Goal: Task Accomplishment & Management: Use online tool/utility

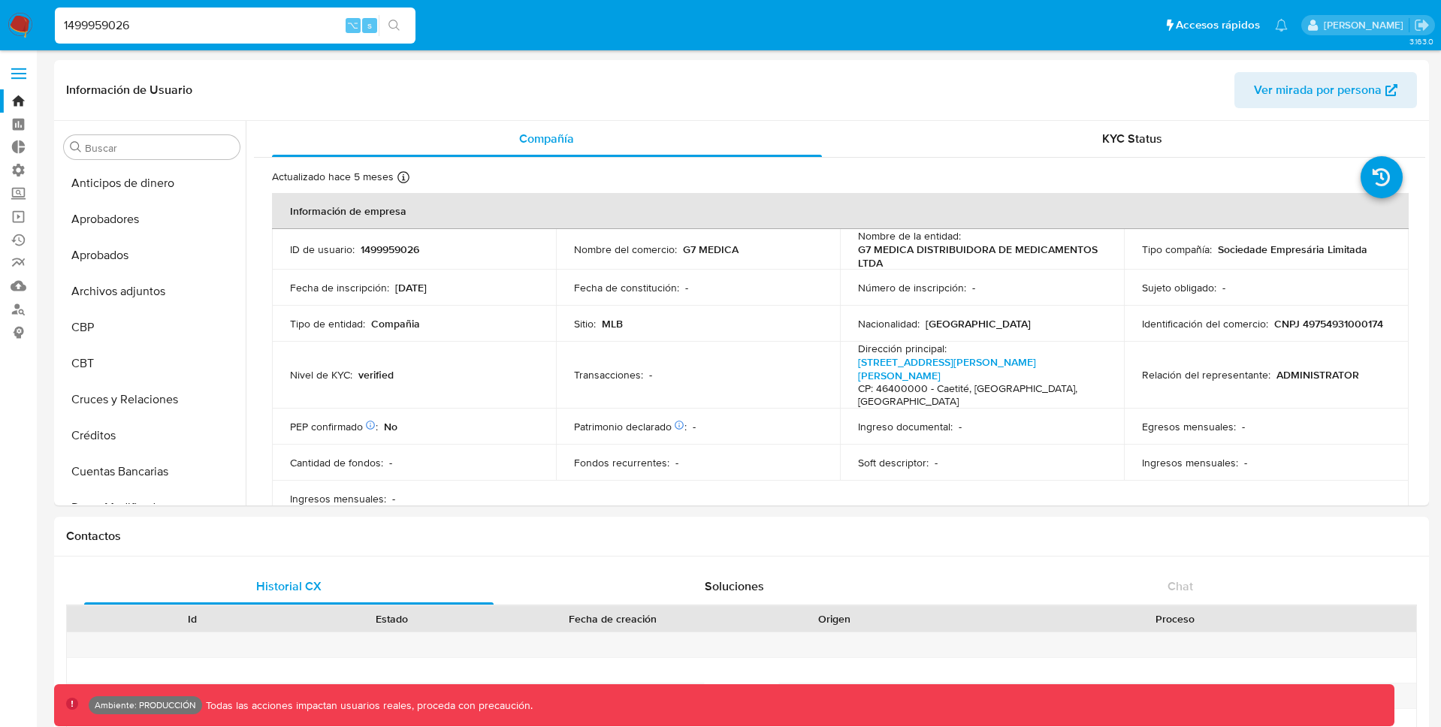
select select "10"
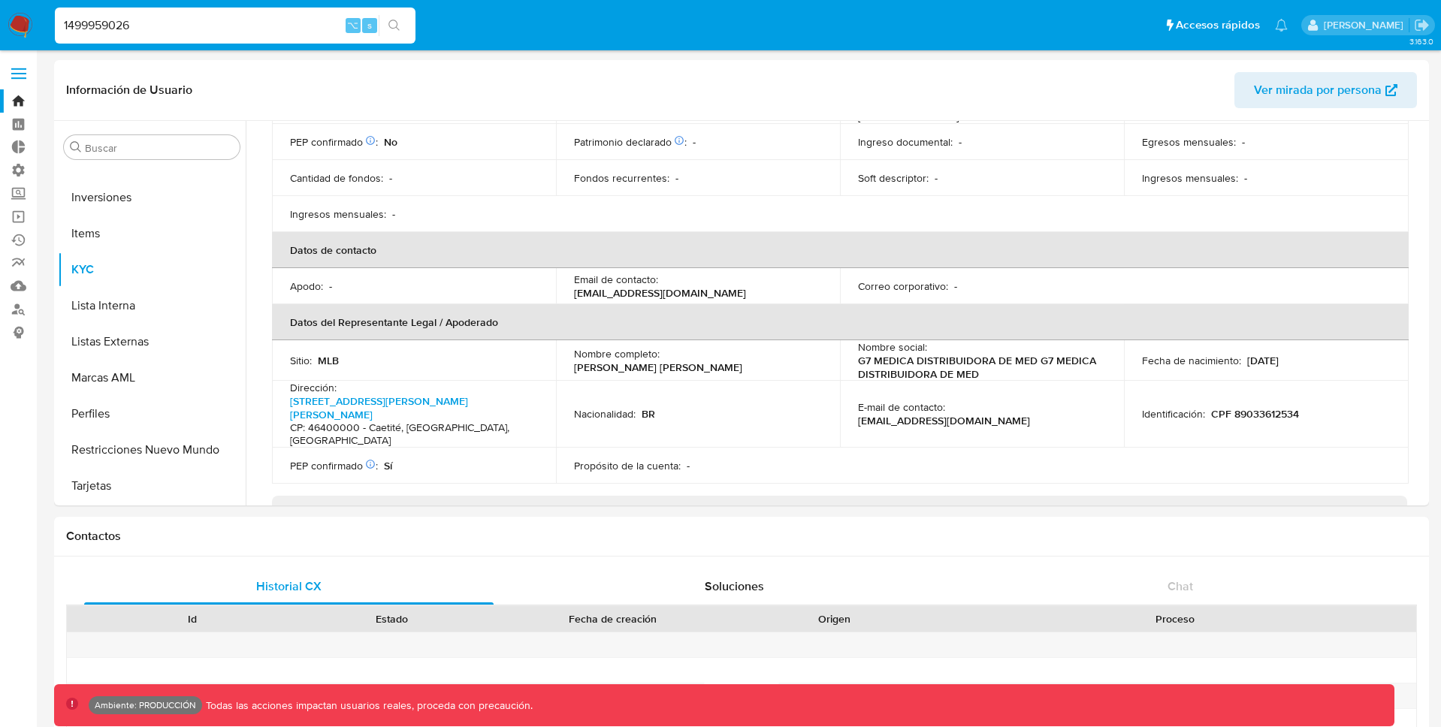
click at [17, 65] on label at bounding box center [19, 74] width 38 height 32
click at [0, 0] on input "checkbox" at bounding box center [0, 0] width 0 height 0
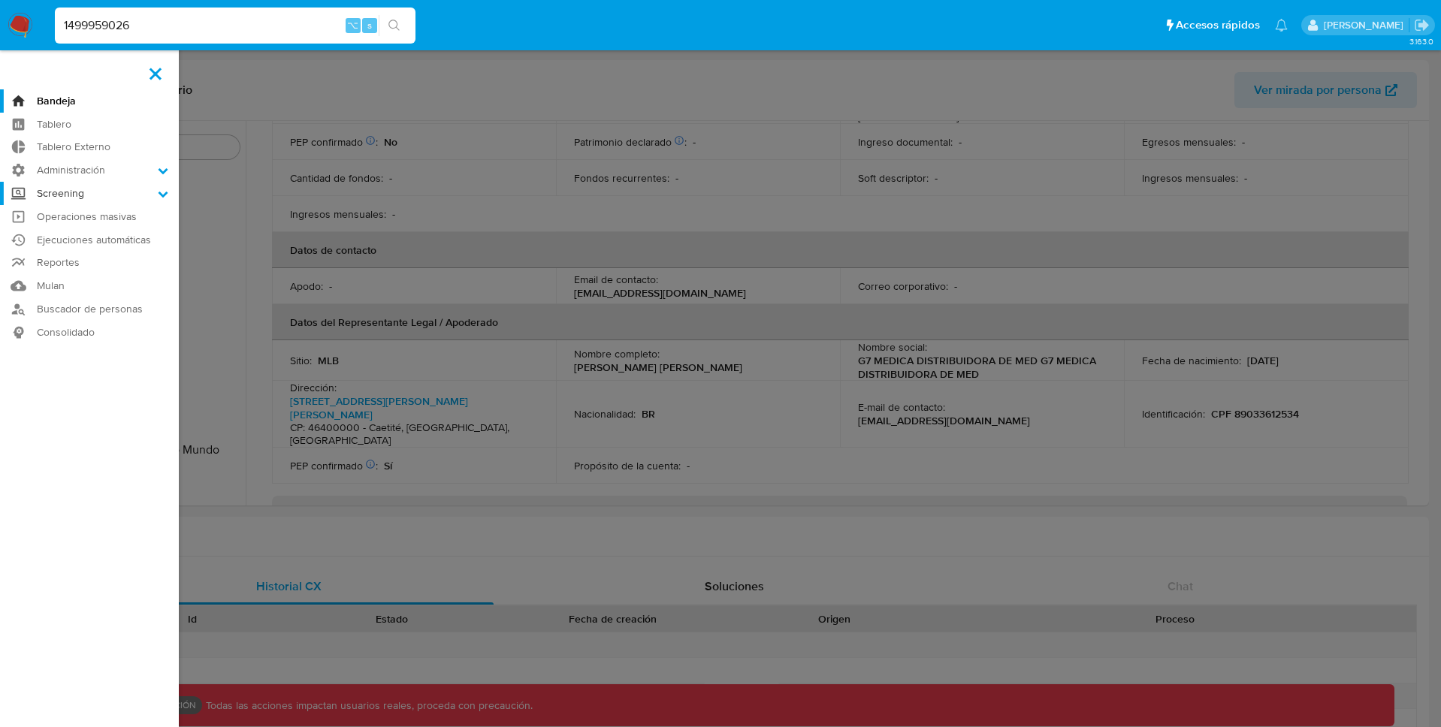
click at [101, 195] on label "Screening" at bounding box center [89, 193] width 179 height 23
click at [0, 0] on input "Screening" at bounding box center [0, 0] width 0 height 0
click at [65, 291] on link "Herramientas" at bounding box center [89, 290] width 179 height 19
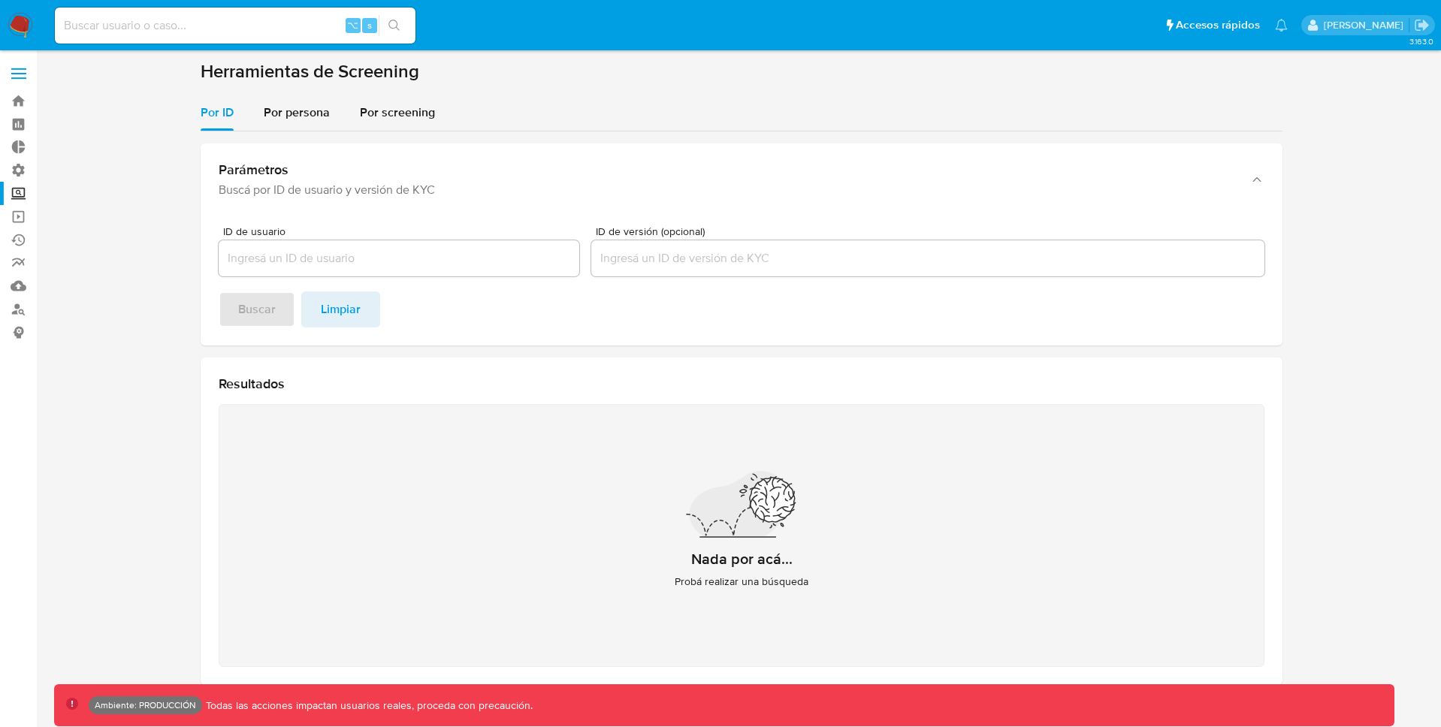
click at [20, 74] on span at bounding box center [18, 74] width 15 height 2
click at [0, 0] on input "checkbox" at bounding box center [0, 0] width 0 height 0
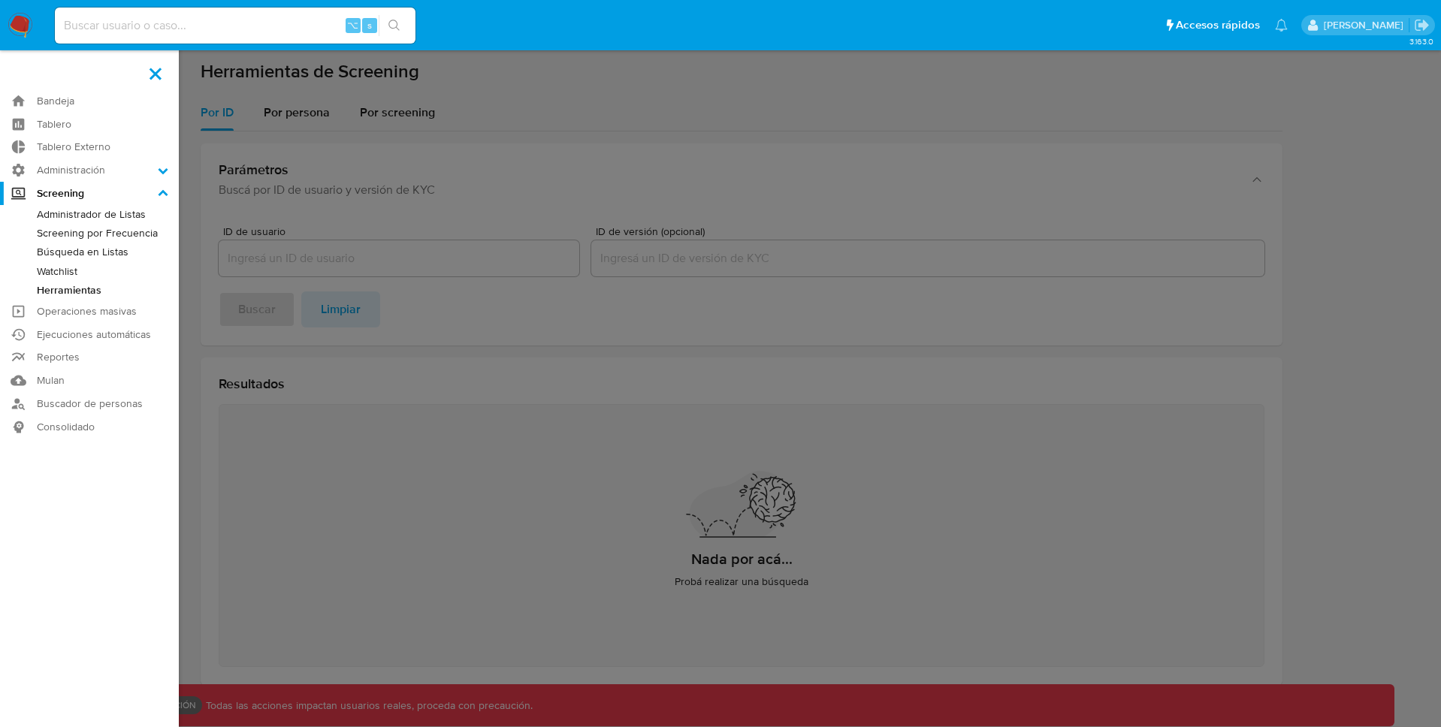
click at [82, 247] on link "Búsqueda en Listas" at bounding box center [89, 252] width 179 height 19
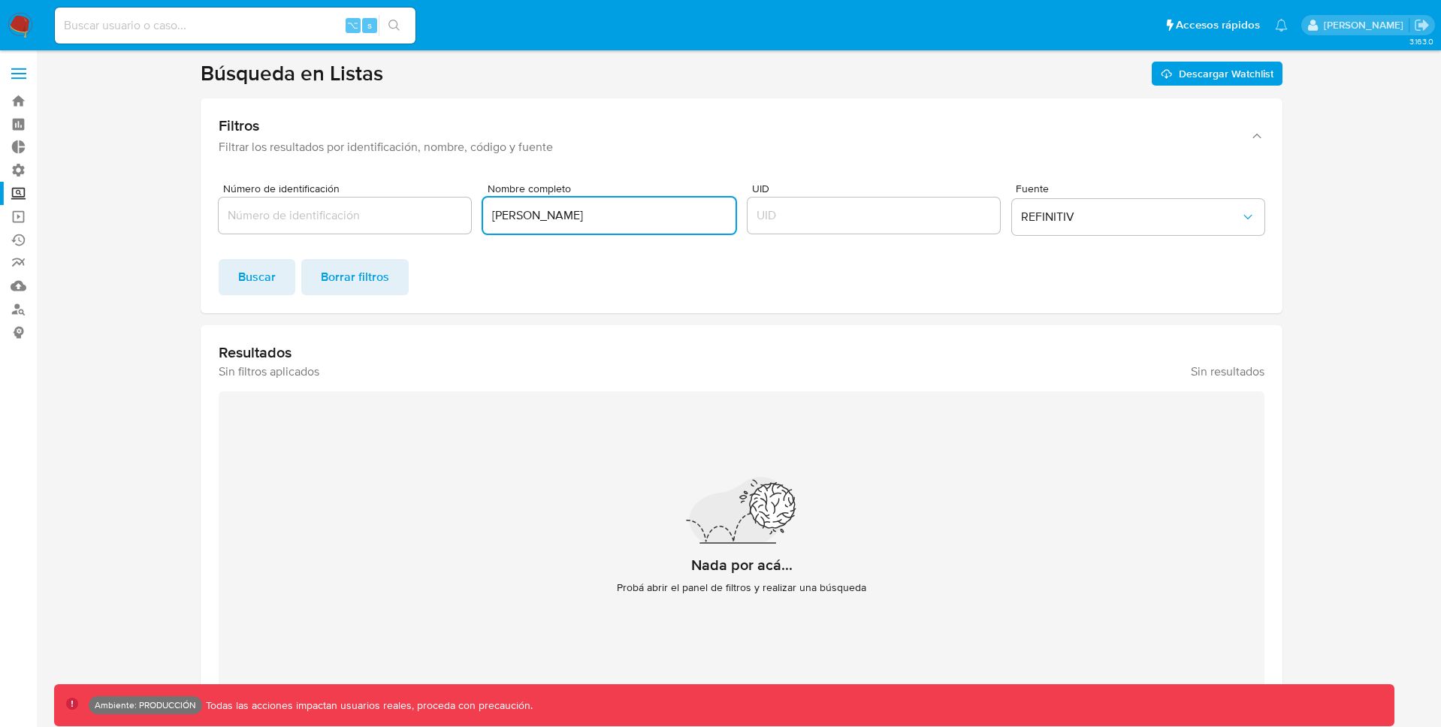
drag, startPoint x: 604, startPoint y: 221, endPoint x: 437, endPoint y: 221, distance: 166.8
click at [437, 221] on div "Número de identificación Nombre completo Mauricio Macri UID Fuente REFINITIV" at bounding box center [742, 212] width 1046 height 58
click at [777, 220] on input "UID" at bounding box center [874, 216] width 252 height 20
click at [269, 276] on span "Buscar" at bounding box center [257, 277] width 38 height 33
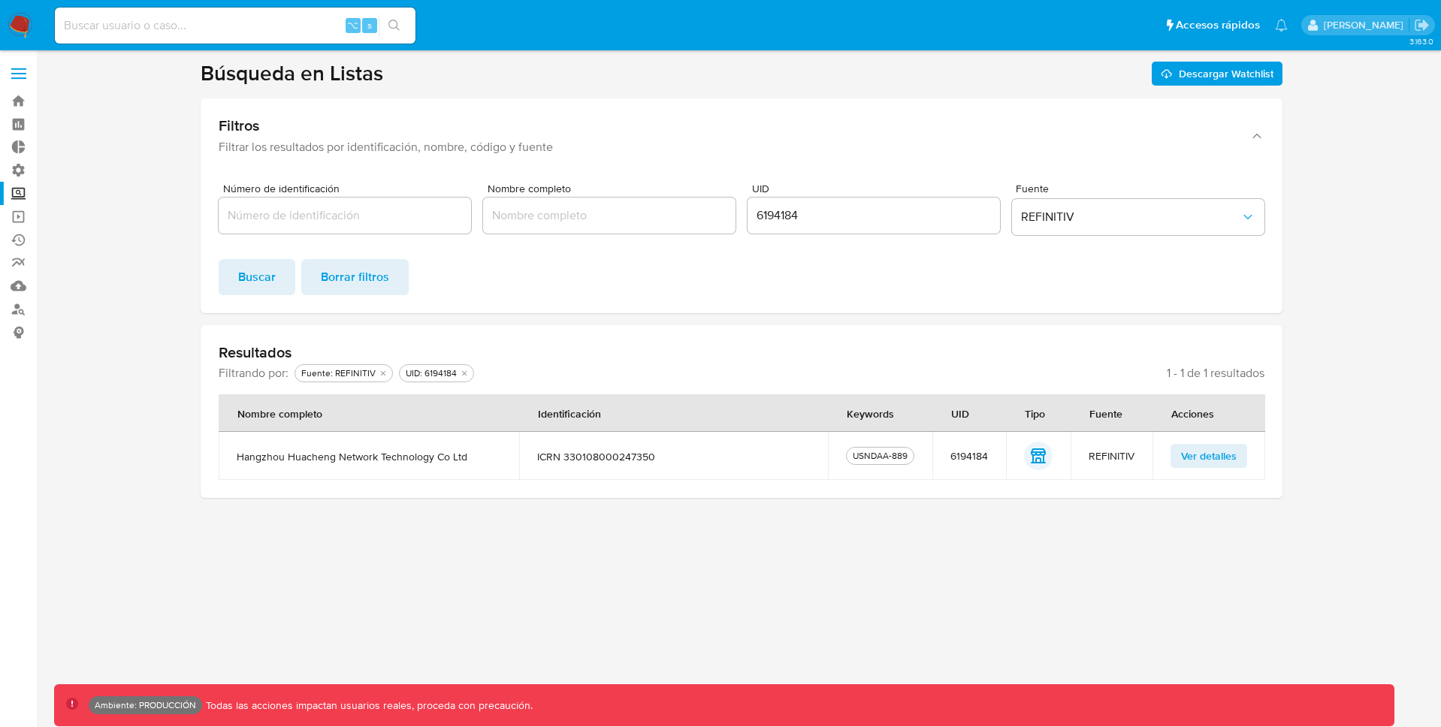
click at [1201, 459] on span "Ver detalles" at bounding box center [1209, 456] width 56 height 21
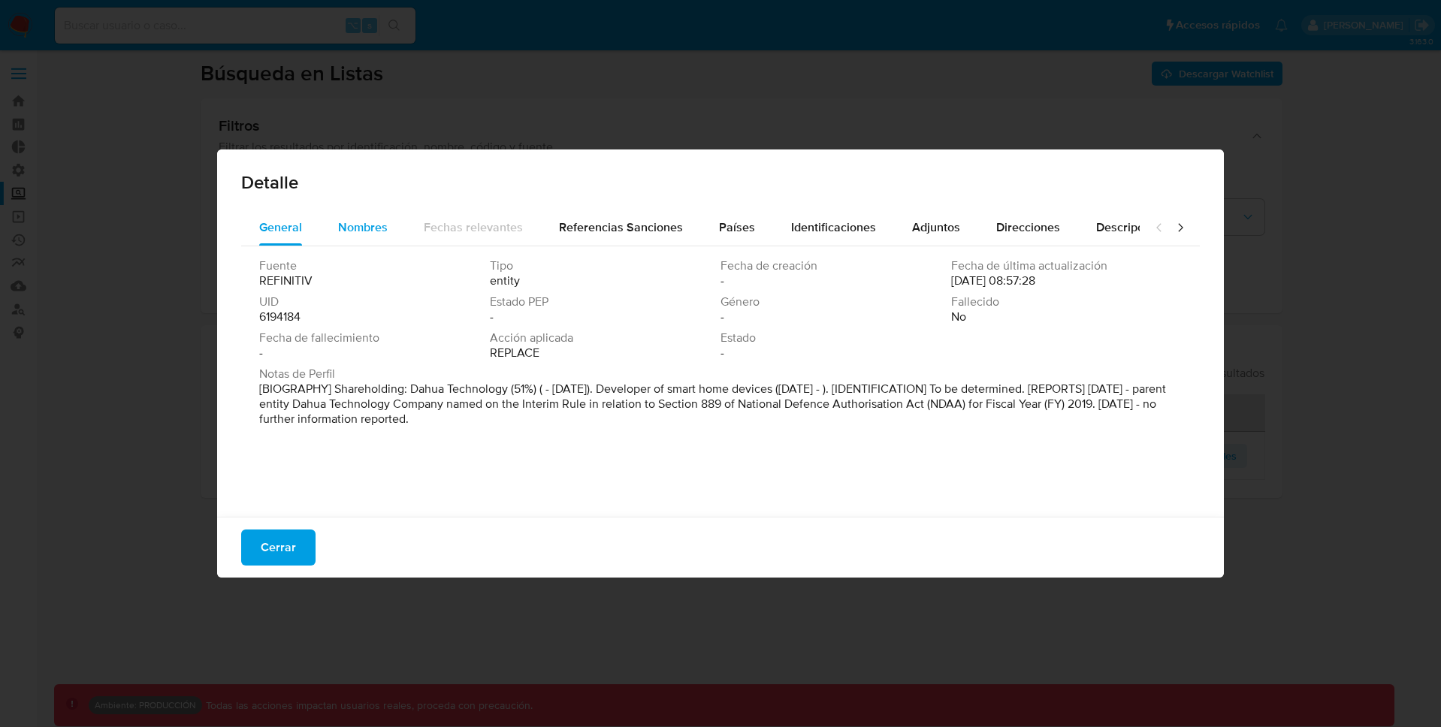
click at [352, 227] on span "Nombres" at bounding box center [363, 227] width 50 height 17
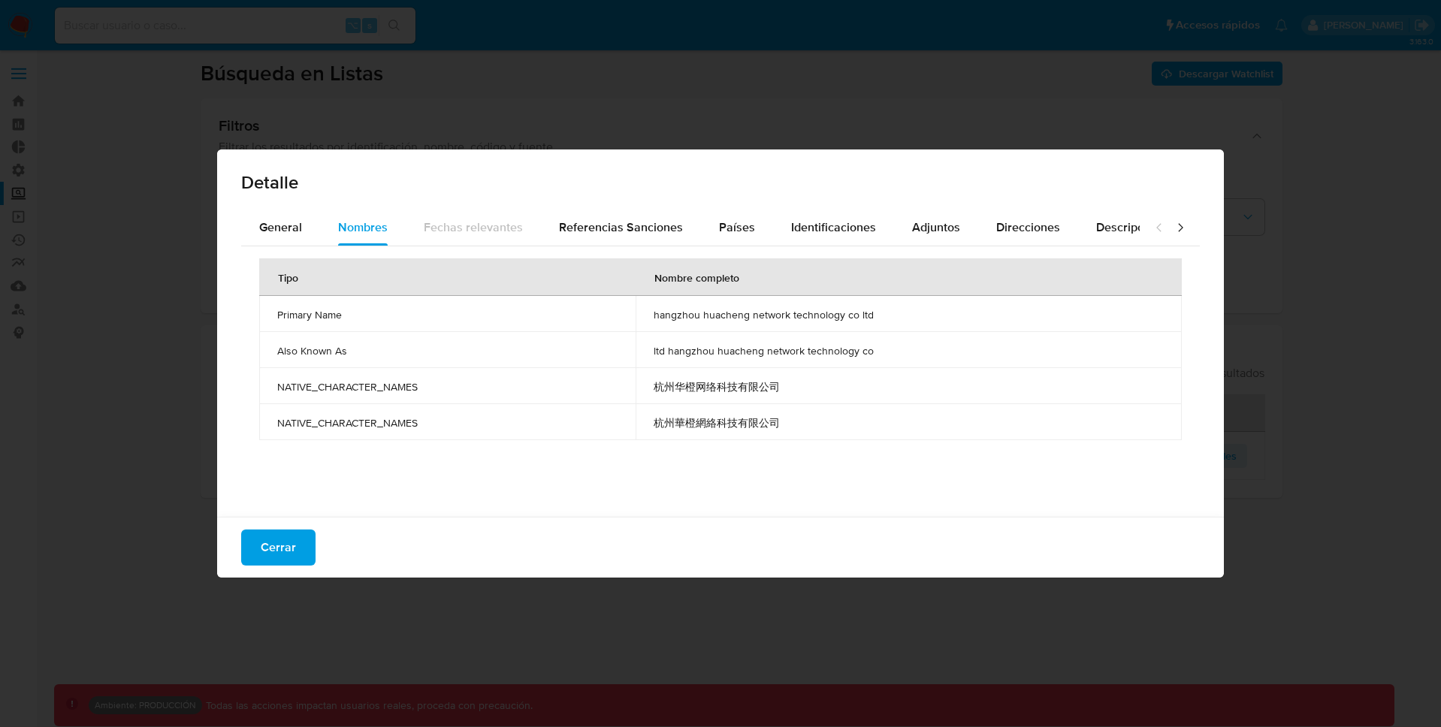
drag, startPoint x: 657, startPoint y: 388, endPoint x: 793, endPoint y: 387, distance: 136.0
click at [793, 387] on td "杭州华橙网络科技有限公司" at bounding box center [909, 386] width 546 height 36
click at [264, 232] on span "General" at bounding box center [280, 227] width 43 height 17
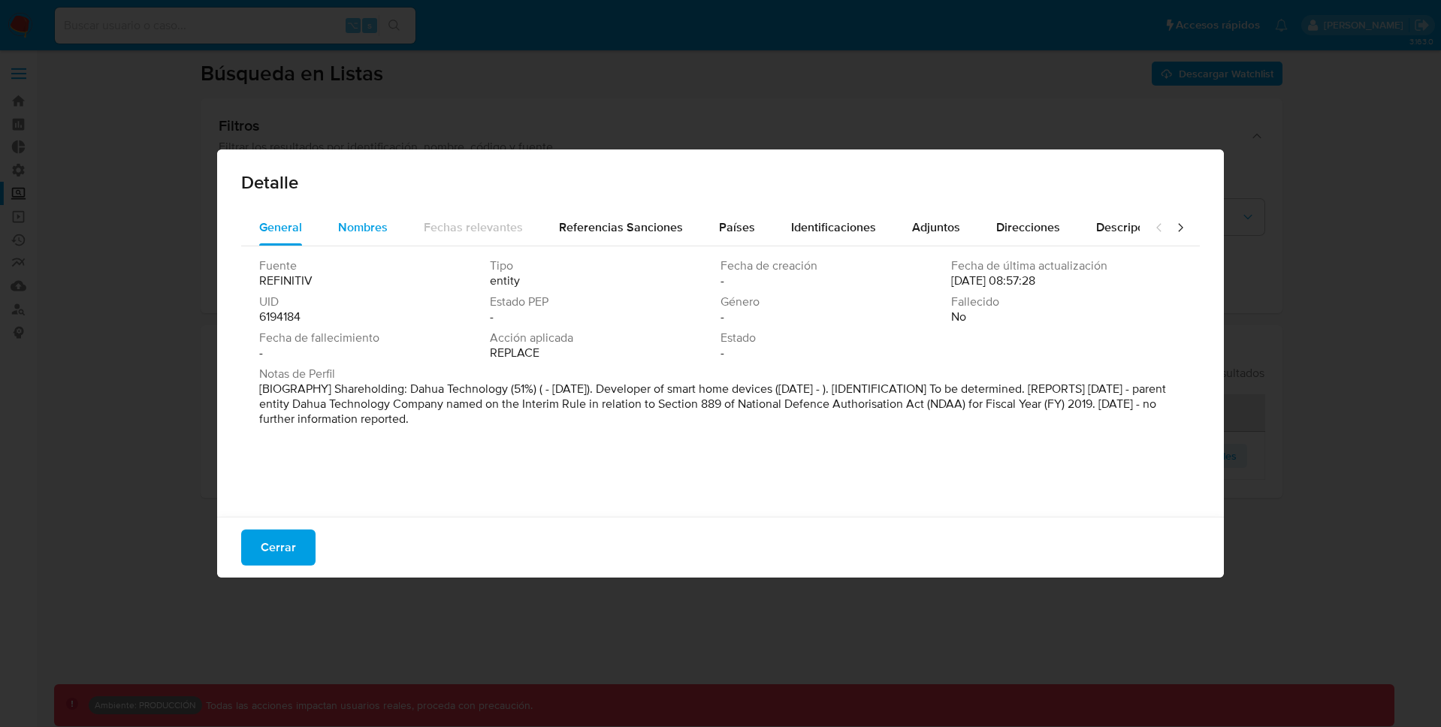
click at [358, 234] on span "Nombres" at bounding box center [363, 227] width 50 height 17
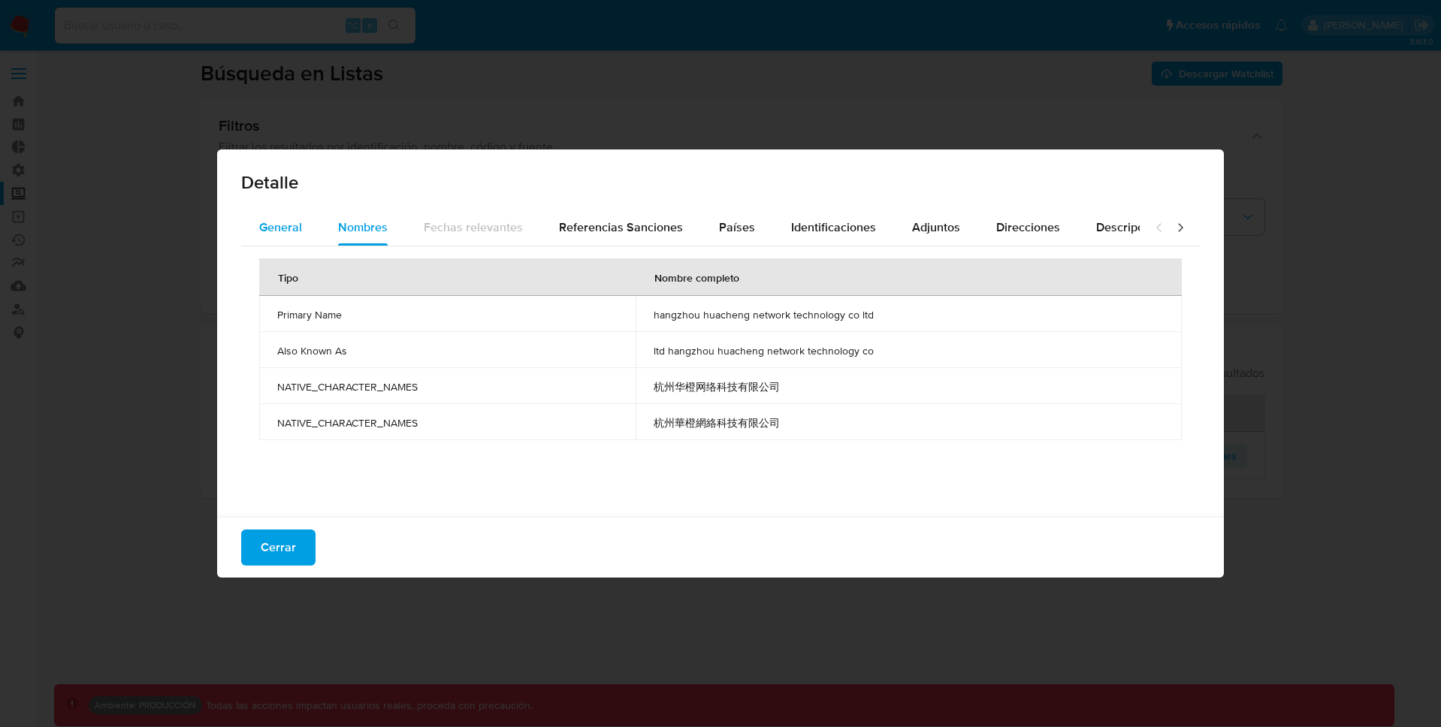
click at [298, 229] on span "General" at bounding box center [280, 227] width 43 height 17
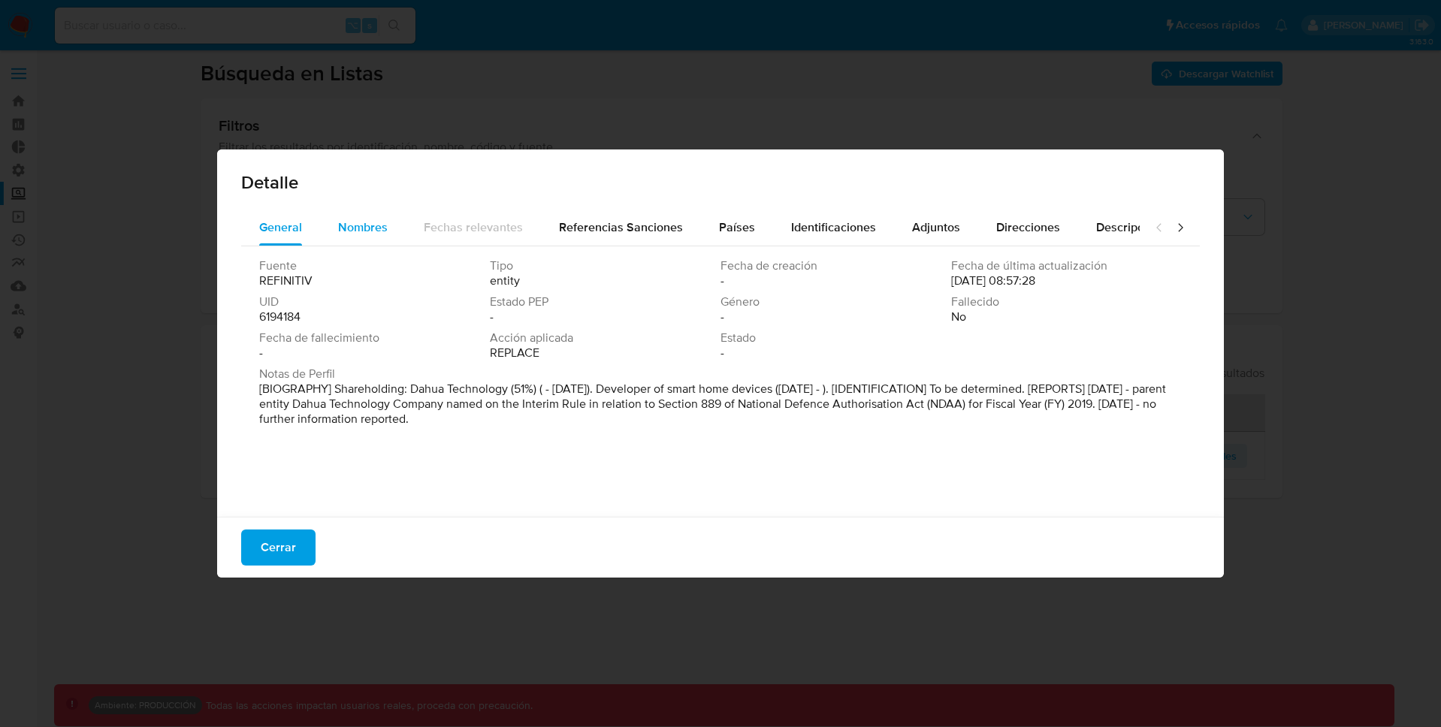
click at [345, 227] on span "Nombres" at bounding box center [363, 227] width 50 height 17
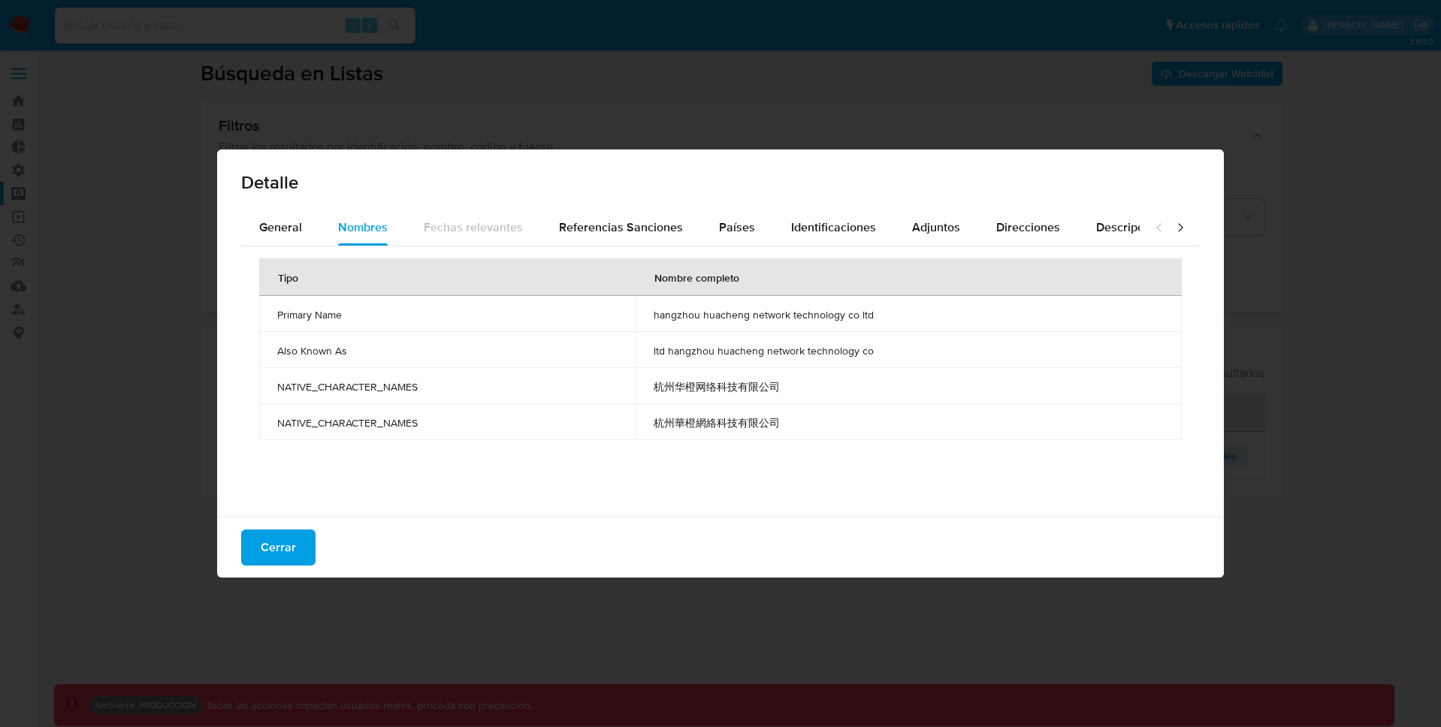
drag, startPoint x: 656, startPoint y: 316, endPoint x: 937, endPoint y: 314, distance: 281.0
click at [937, 314] on td "hangzhou huacheng network technology co ltd" at bounding box center [909, 314] width 546 height 36
click at [274, 234] on span "General" at bounding box center [280, 227] width 43 height 17
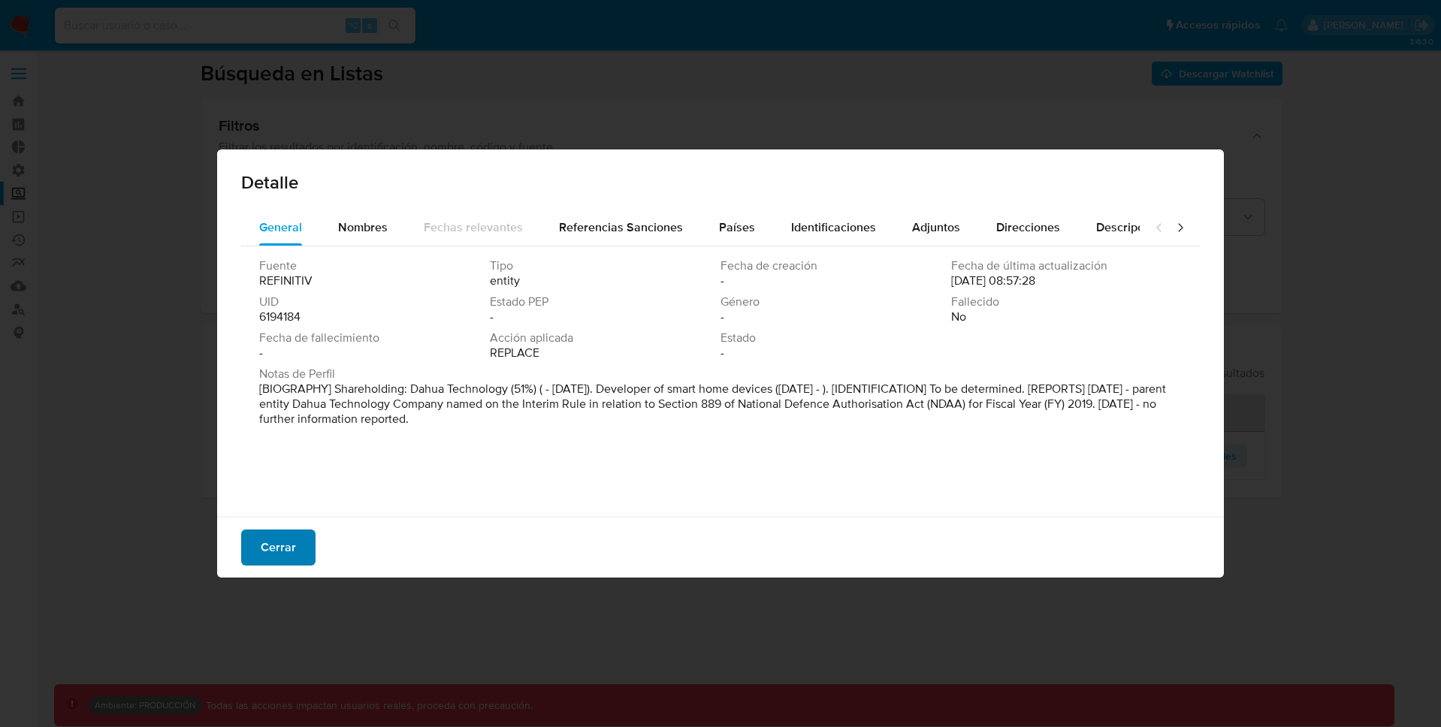
click at [276, 543] on span "Cerrar" at bounding box center [278, 547] width 35 height 33
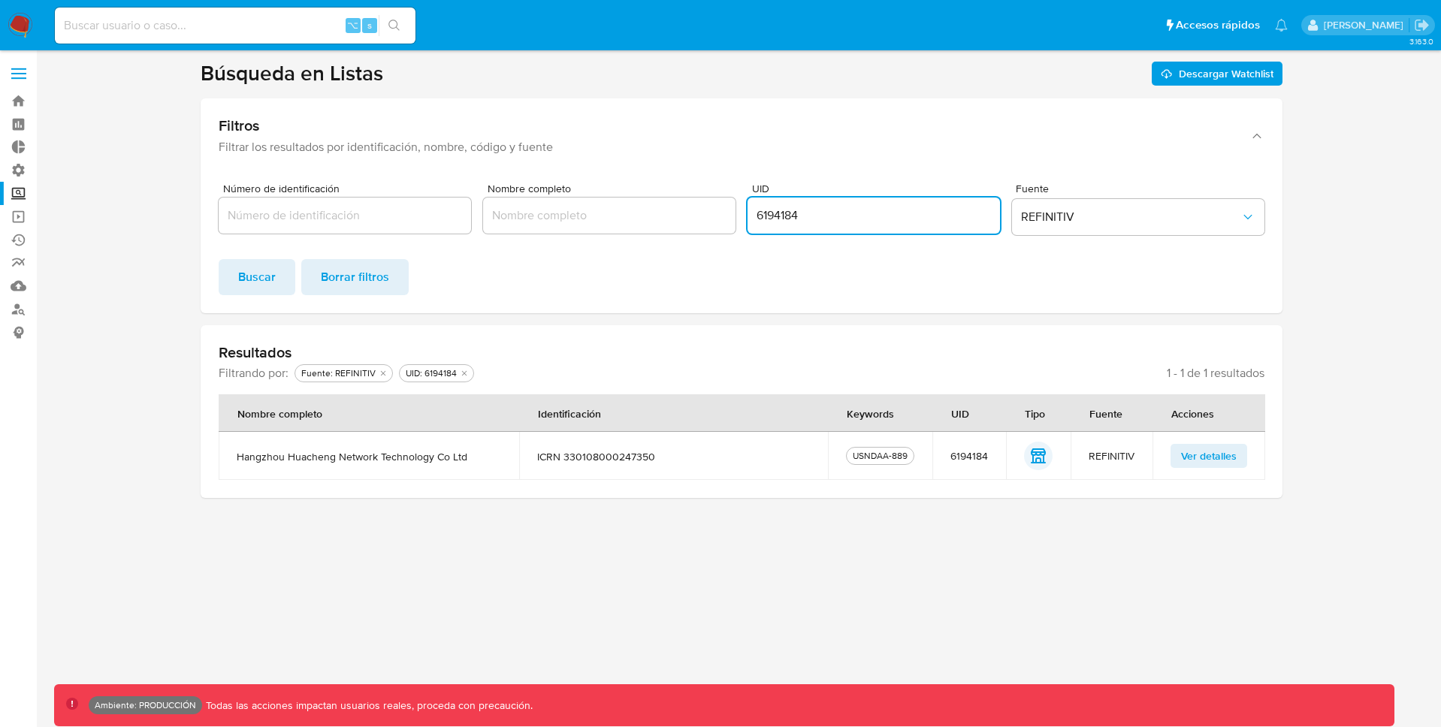
click at [772, 206] on input "6194184" at bounding box center [874, 216] width 252 height 20
paste input "8809735"
click button "Buscar" at bounding box center [257, 277] width 77 height 36
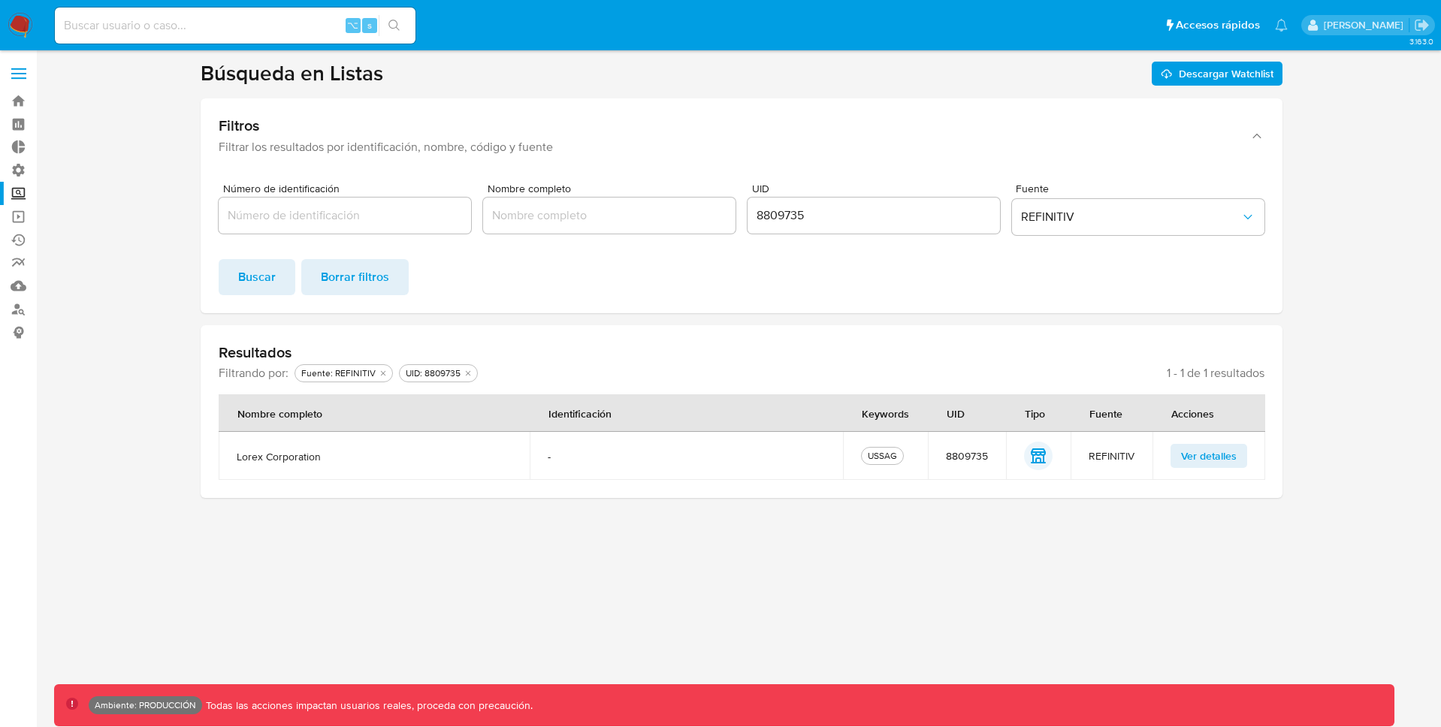
click at [1207, 457] on span "Ver detalles" at bounding box center [1209, 456] width 56 height 21
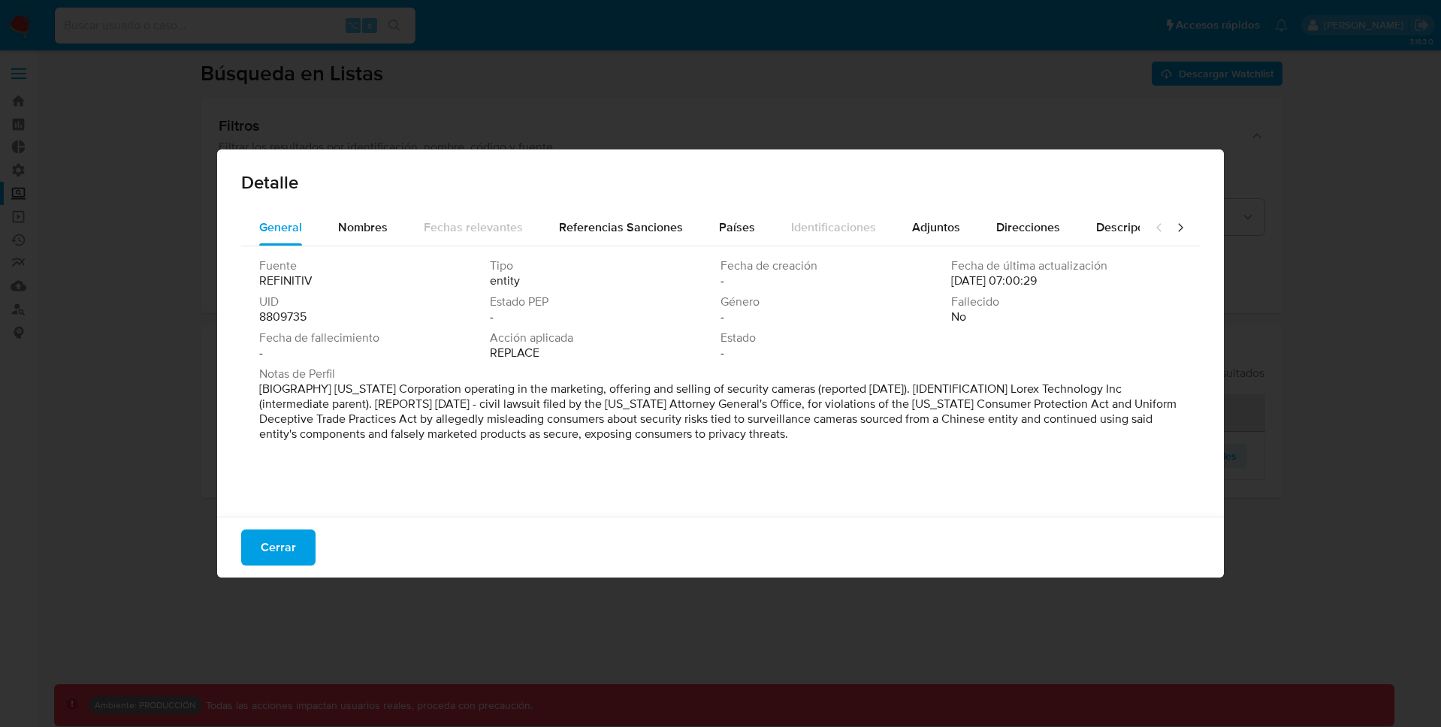
drag, startPoint x: 733, startPoint y: 348, endPoint x: 721, endPoint y: 348, distance: 12.8
click at [721, 348] on div "Estado -" at bounding box center [836, 346] width 231 height 30
click at [370, 223] on span "Nombres" at bounding box center [363, 227] width 50 height 17
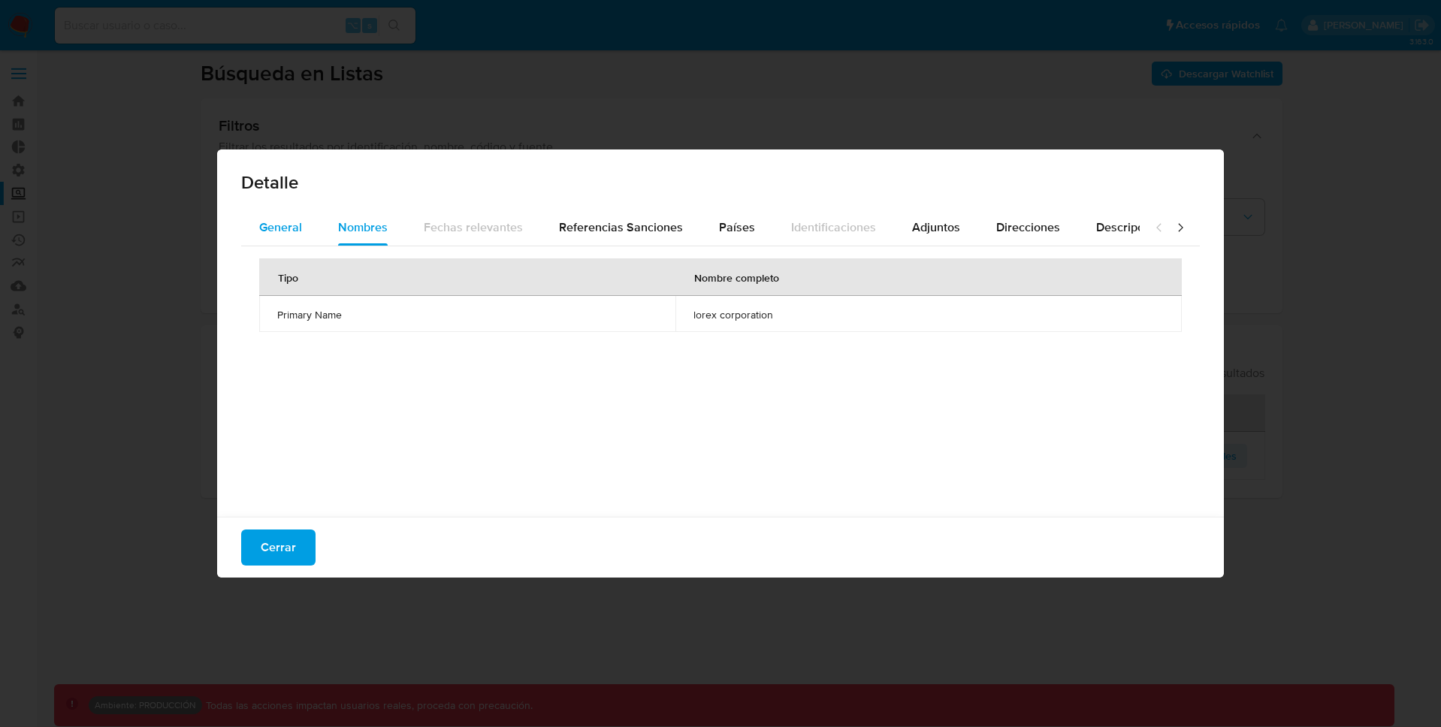
click at [285, 219] on span "General" at bounding box center [280, 227] width 43 height 17
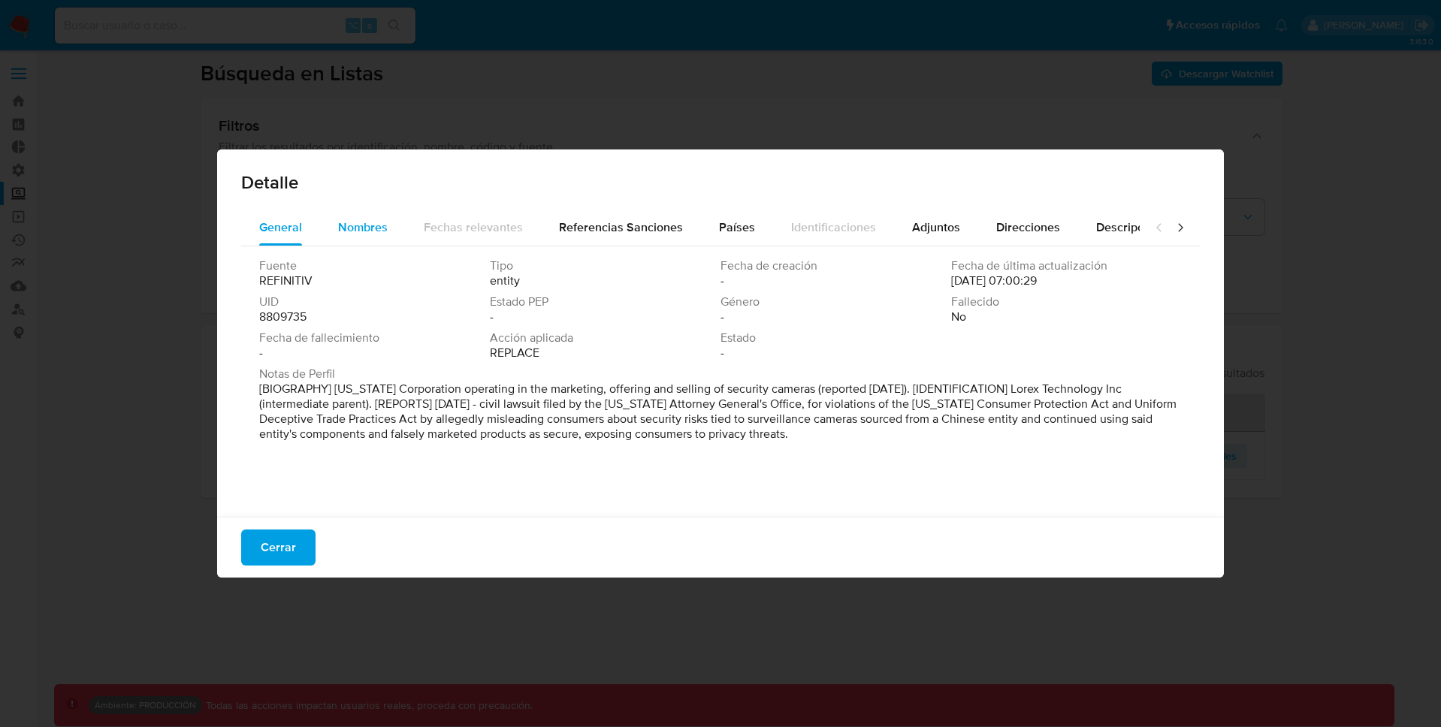
click at [351, 234] on span "Nombres" at bounding box center [363, 227] width 50 height 17
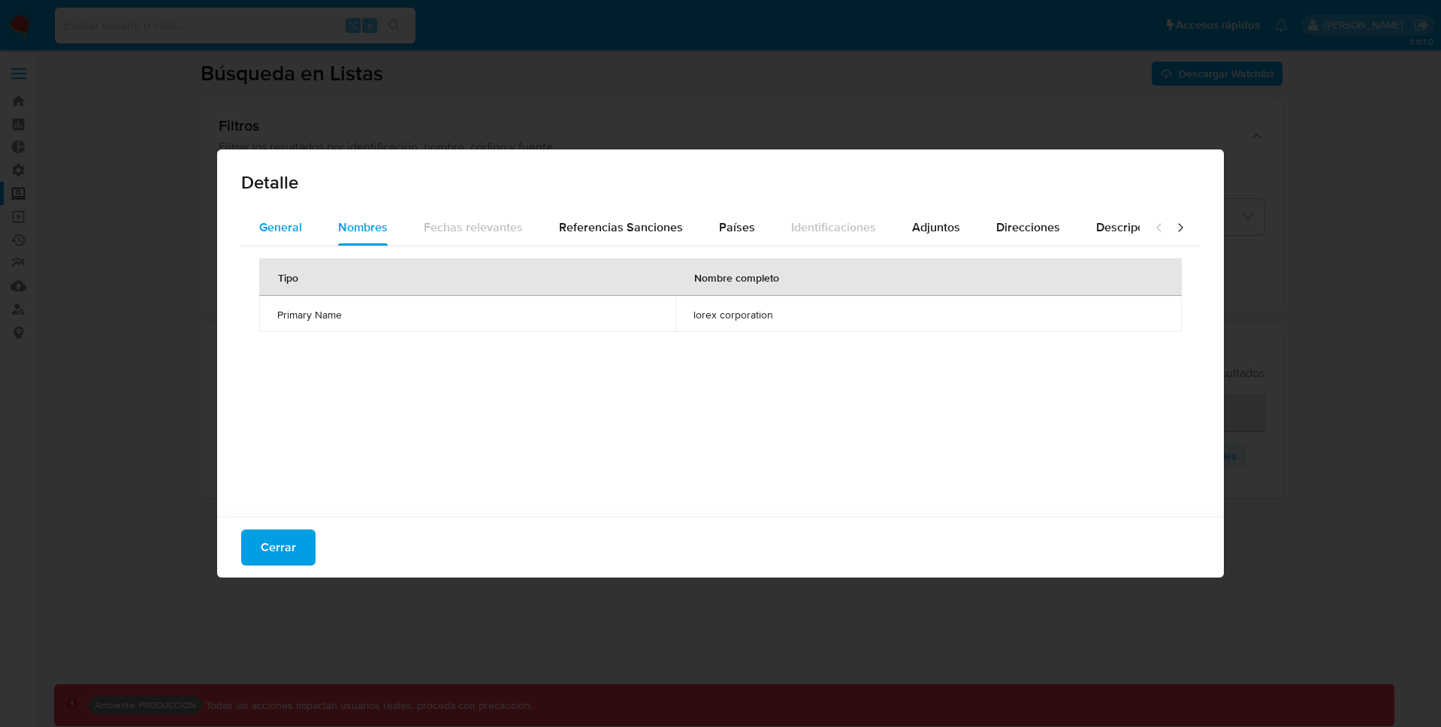
click at [291, 231] on span "General" at bounding box center [280, 227] width 43 height 17
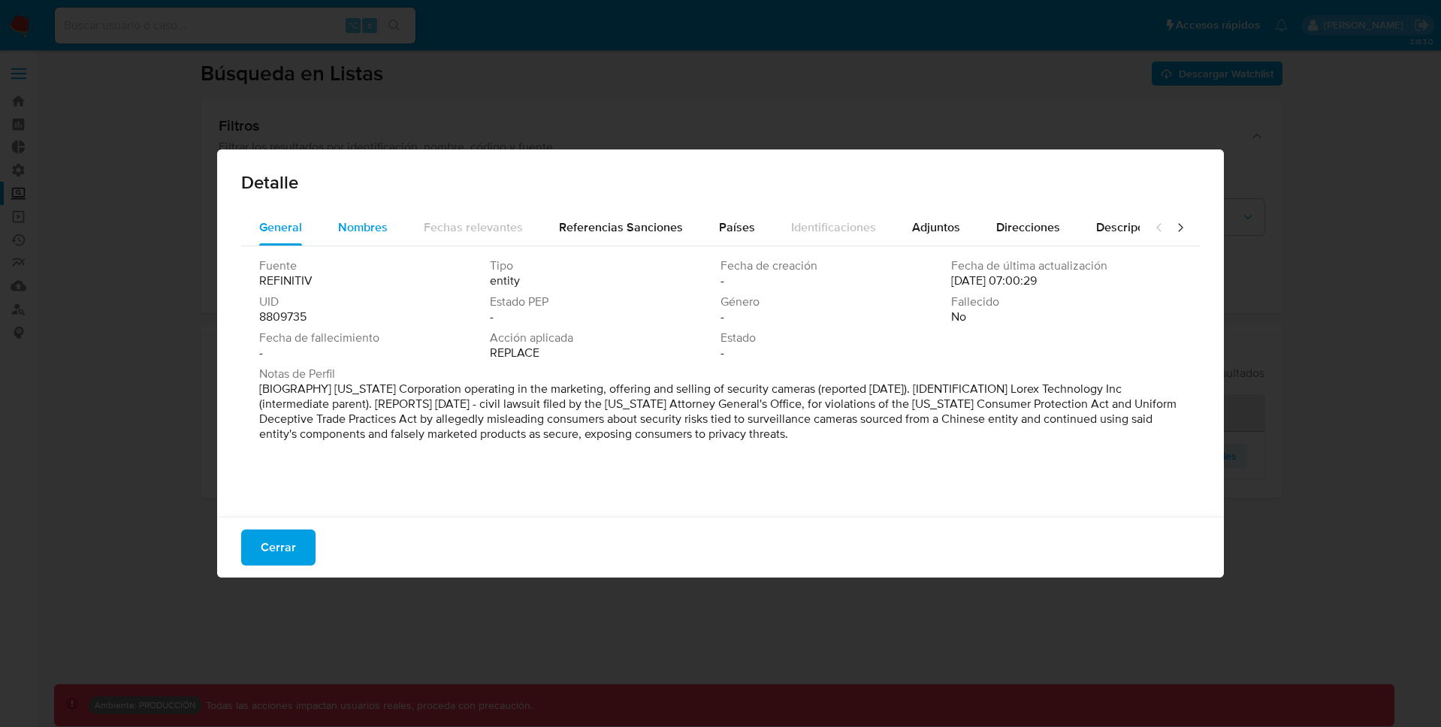
click at [348, 224] on span "Nombres" at bounding box center [363, 227] width 50 height 17
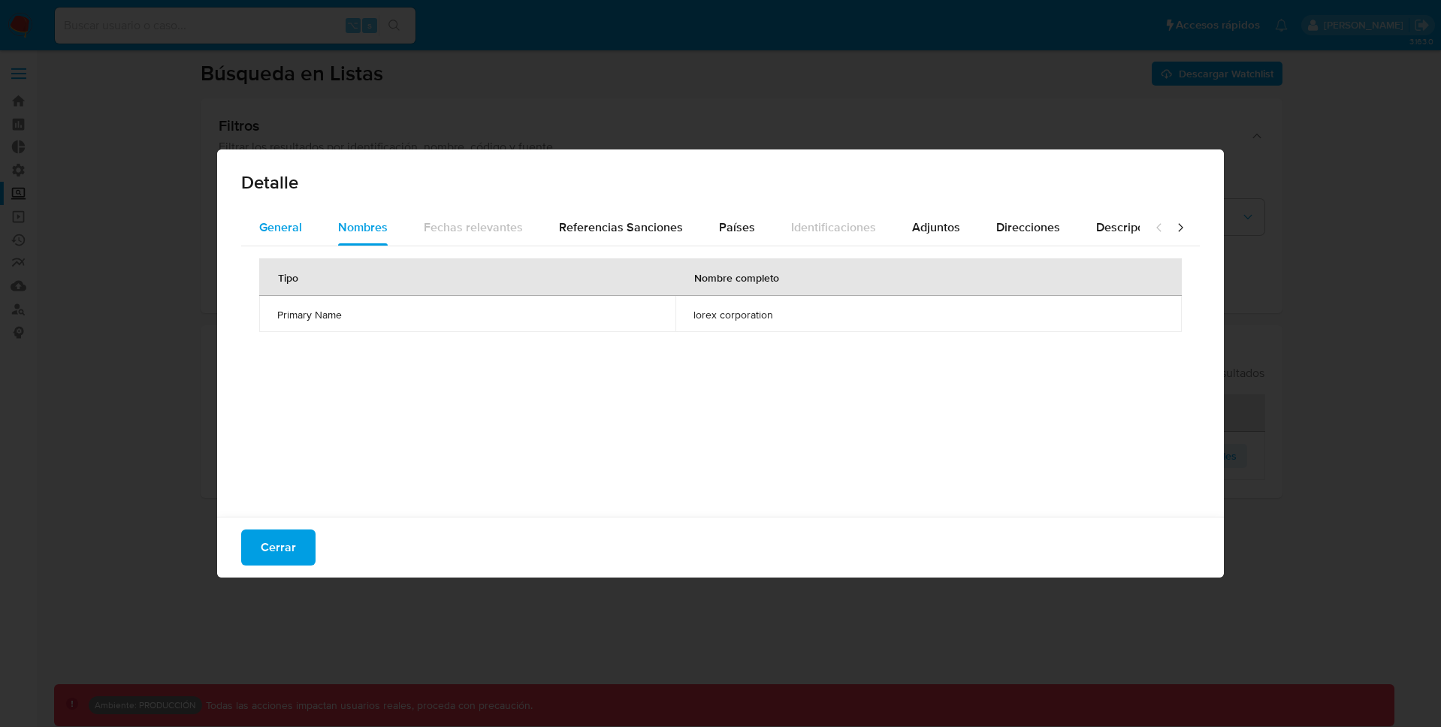
click at [279, 223] on span "General" at bounding box center [280, 227] width 43 height 17
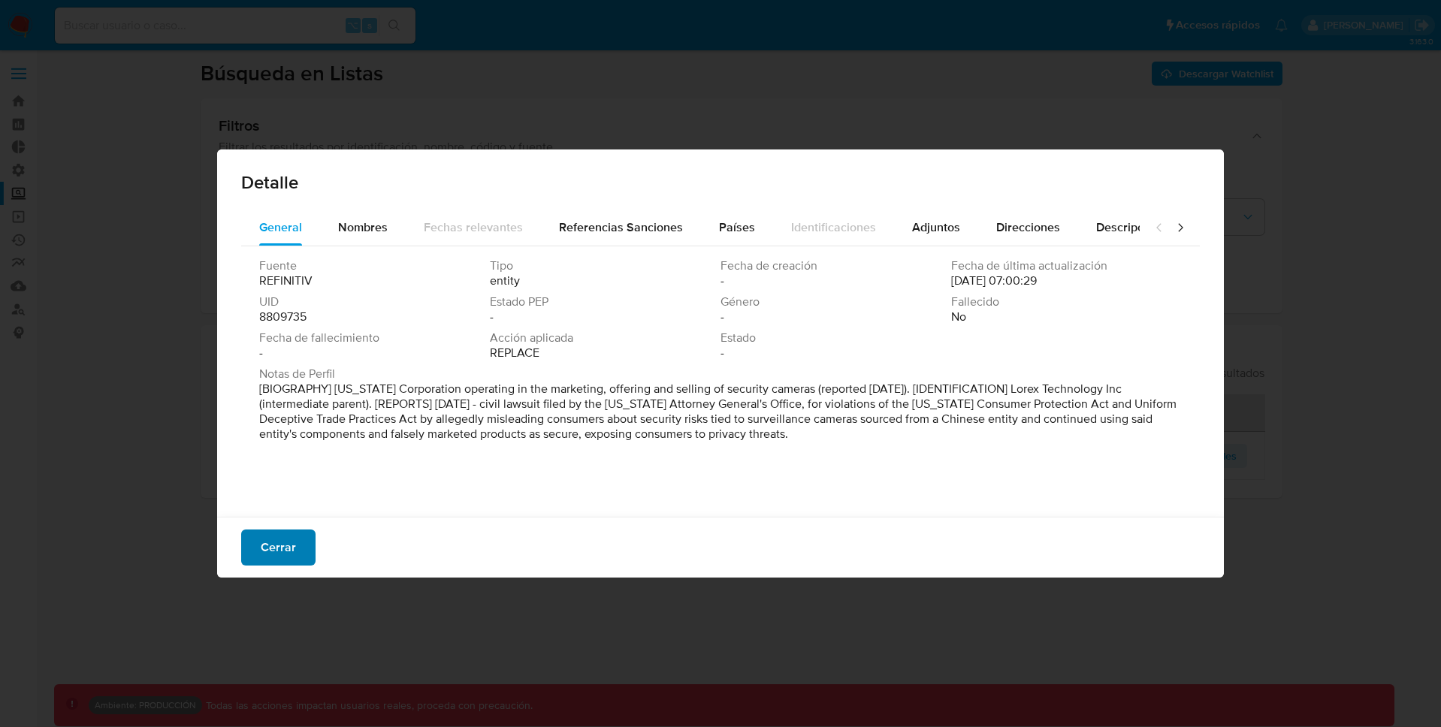
click at [296, 539] on button "Cerrar" at bounding box center [278, 548] width 74 height 36
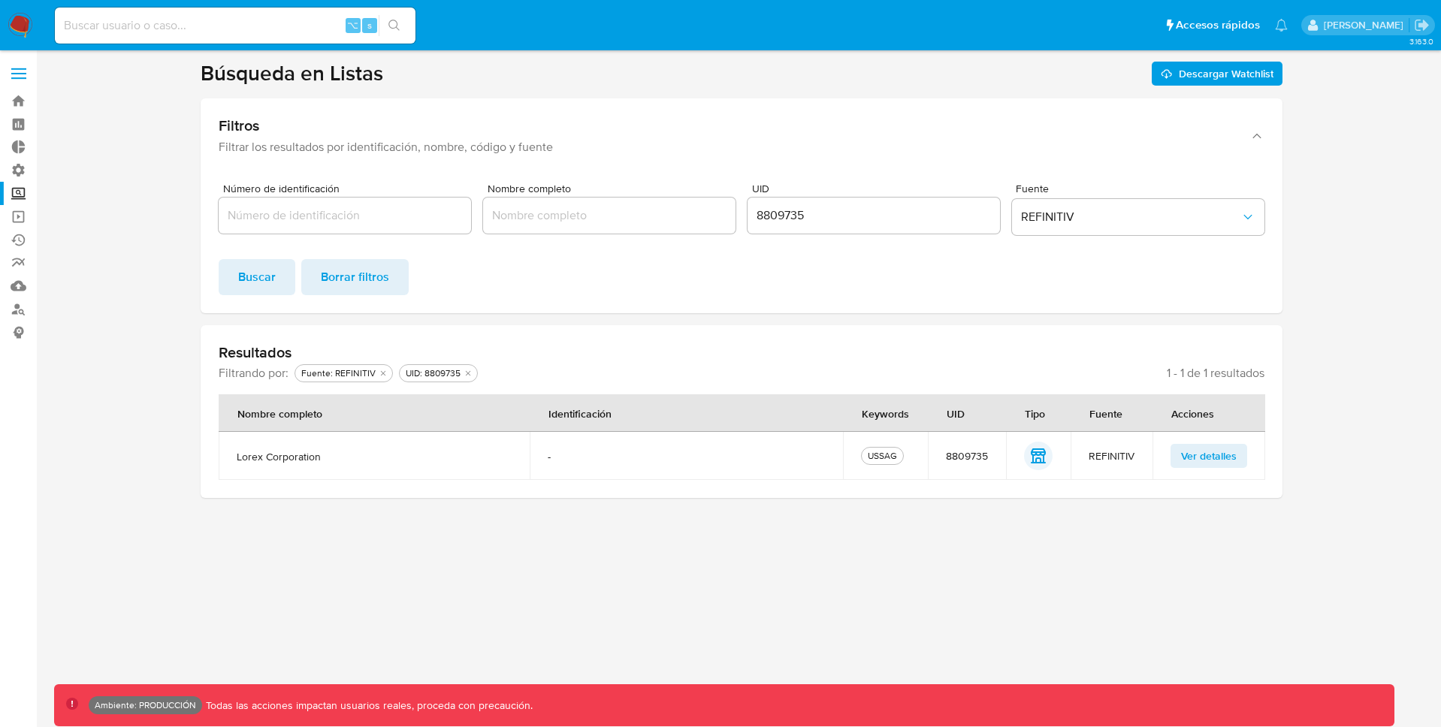
click at [773, 215] on input "8809735" at bounding box center [874, 216] width 252 height 20
paste input "6194184"
click at [249, 274] on span "Buscar" at bounding box center [257, 277] width 38 height 33
click at [1213, 454] on span "Ver detalles" at bounding box center [1209, 456] width 56 height 21
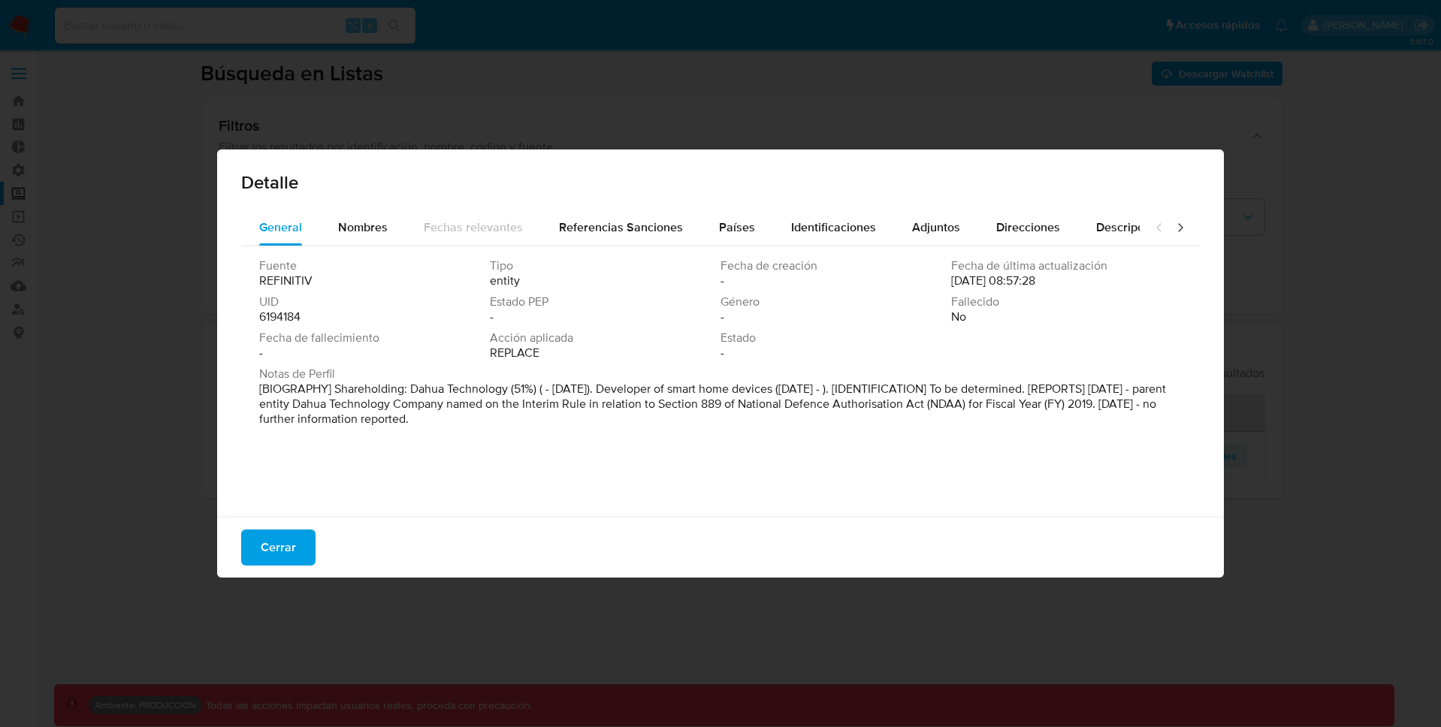
click at [264, 548] on span "Cerrar" at bounding box center [278, 547] width 35 height 33
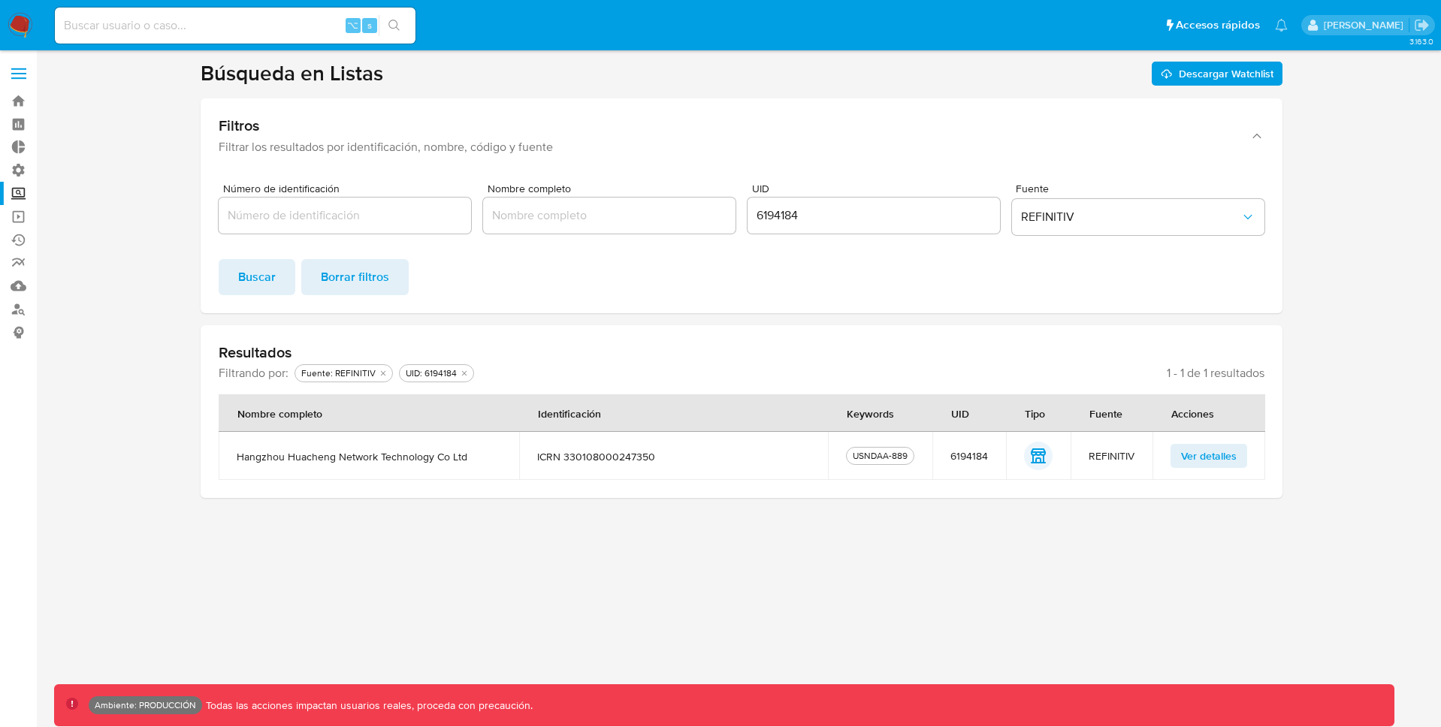
click at [787, 215] on input "6194184" at bounding box center [874, 216] width 252 height 20
paste input "8809735"
type input "8809735"
click at [268, 277] on span "Buscar" at bounding box center [257, 277] width 38 height 33
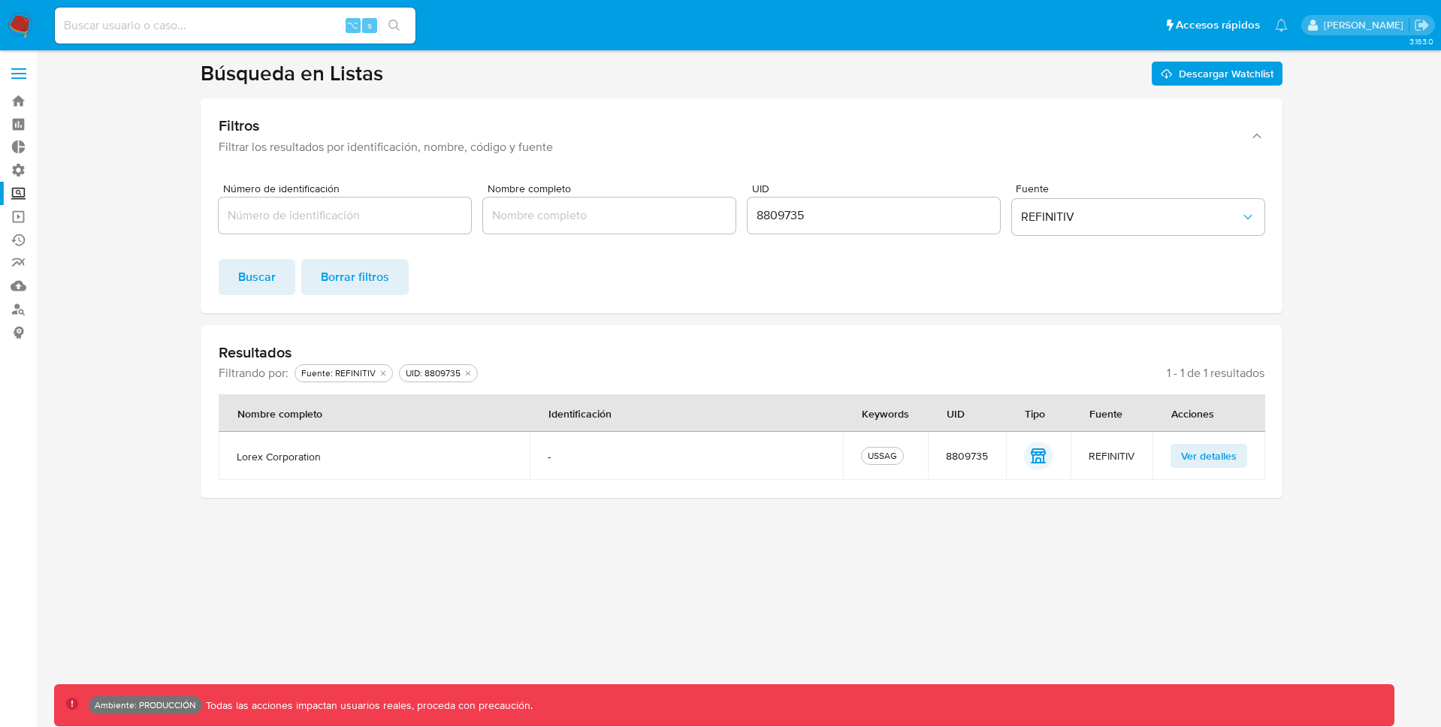
click at [1216, 461] on span "Ver detalles" at bounding box center [1209, 456] width 56 height 21
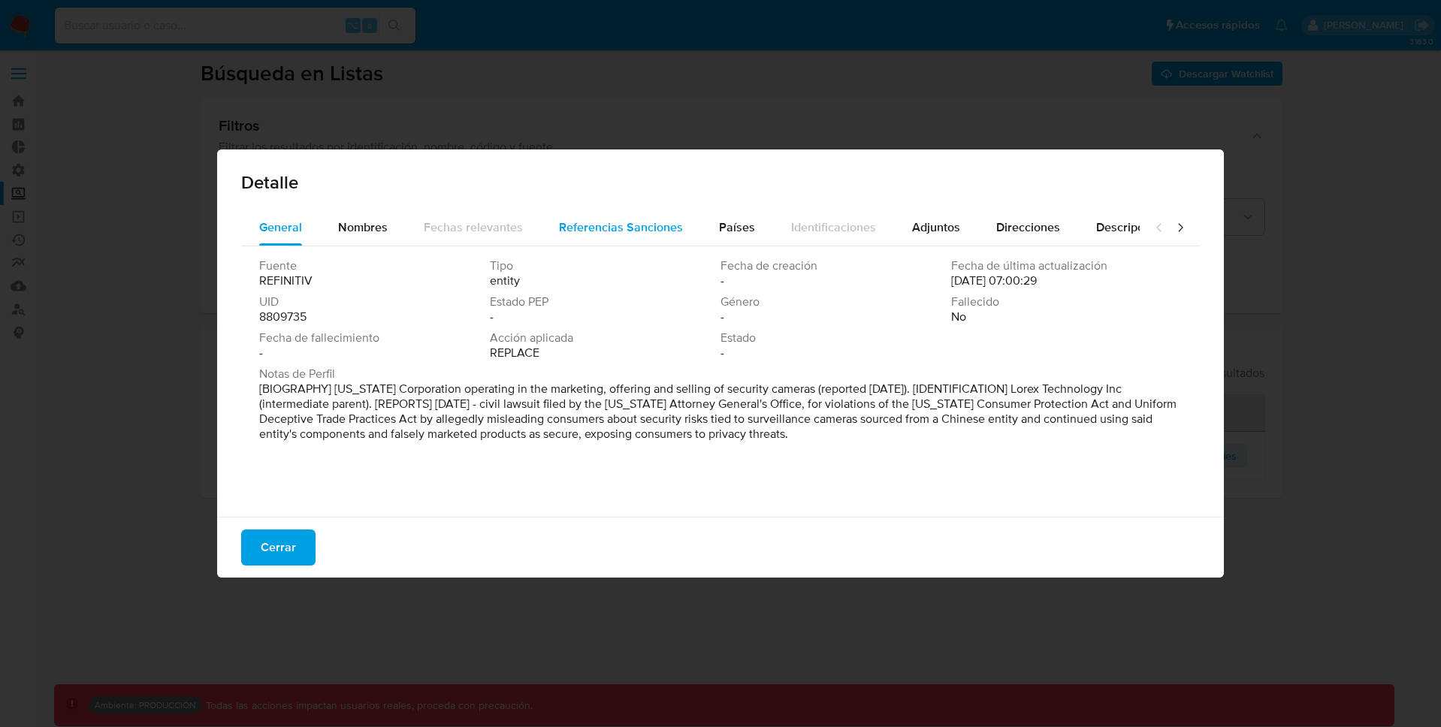
click at [669, 227] on span "Referencias Sanciones" at bounding box center [621, 227] width 124 height 17
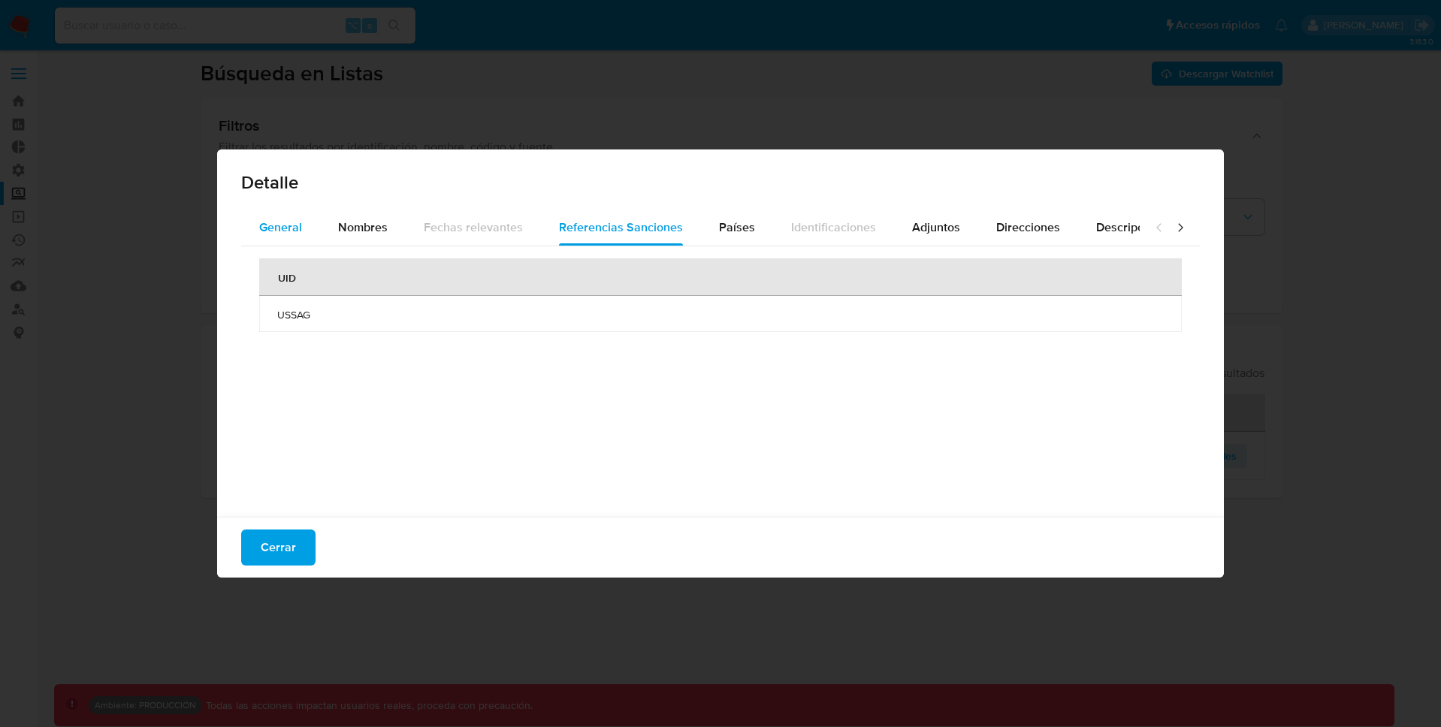
click at [285, 228] on span "General" at bounding box center [280, 227] width 43 height 17
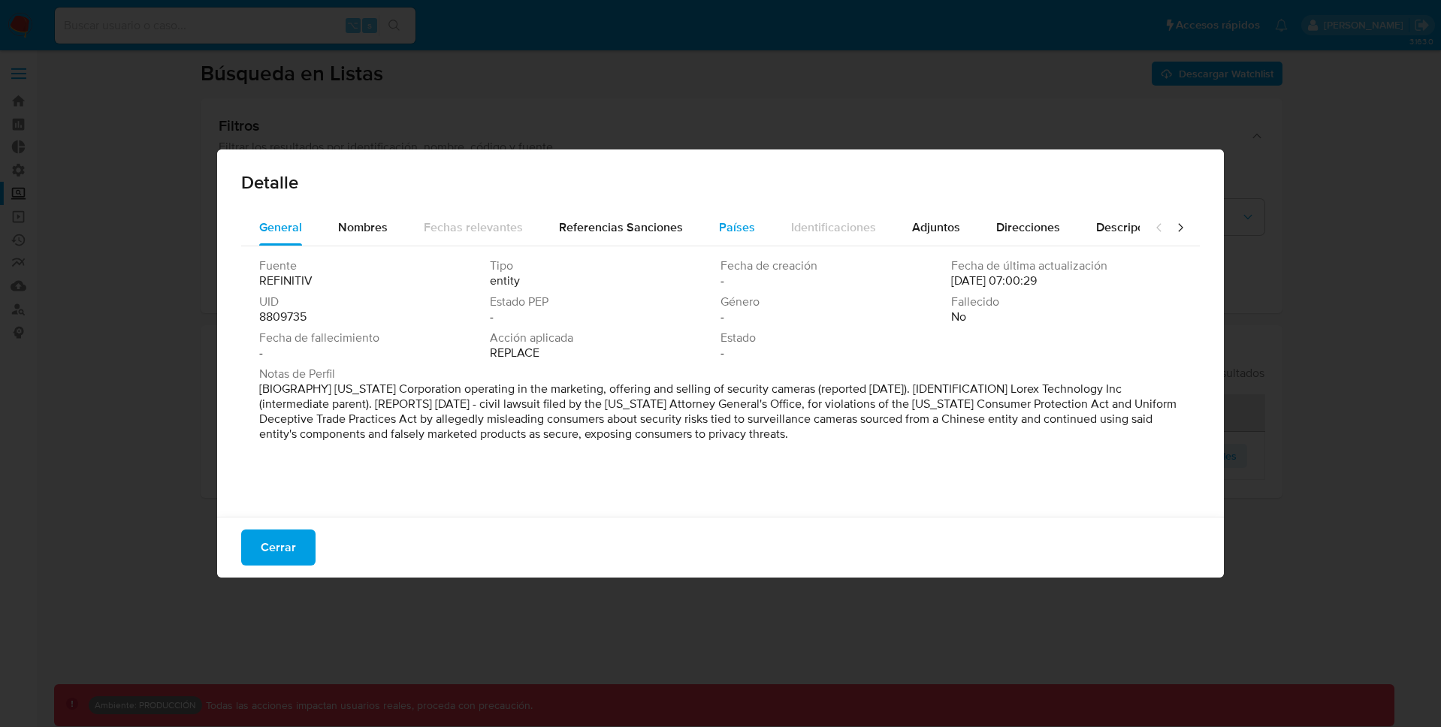
click at [728, 225] on span "Países" at bounding box center [737, 227] width 36 height 17
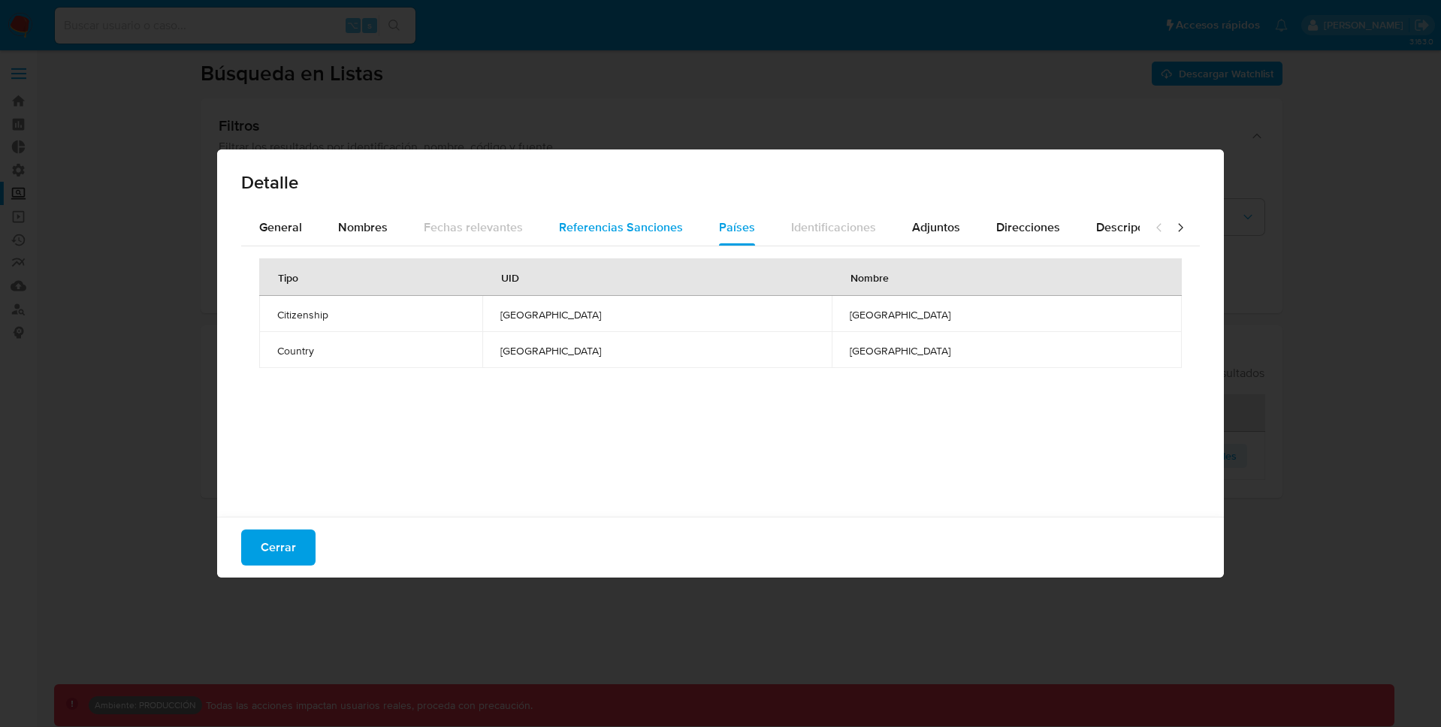
click at [621, 228] on span "Referencias Sanciones" at bounding box center [621, 227] width 124 height 17
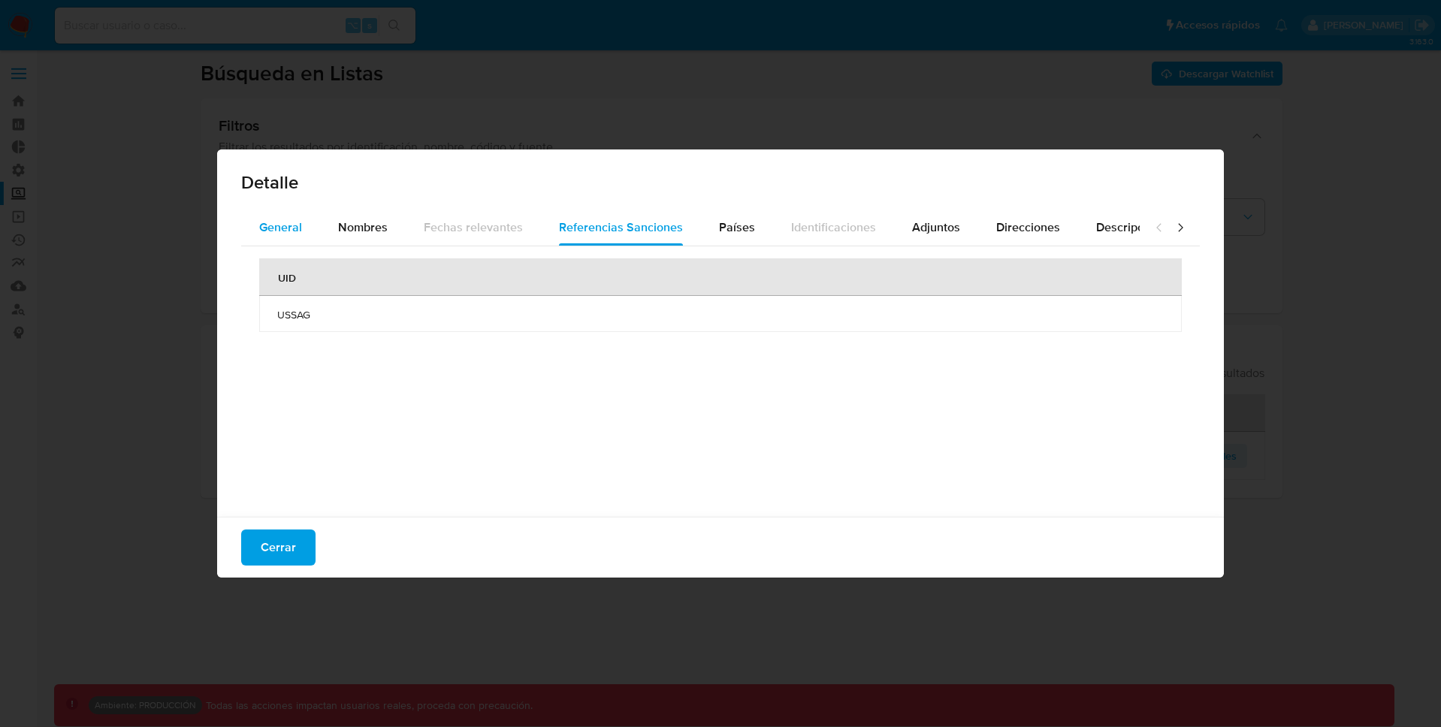
click at [279, 230] on span "General" at bounding box center [280, 227] width 43 height 17
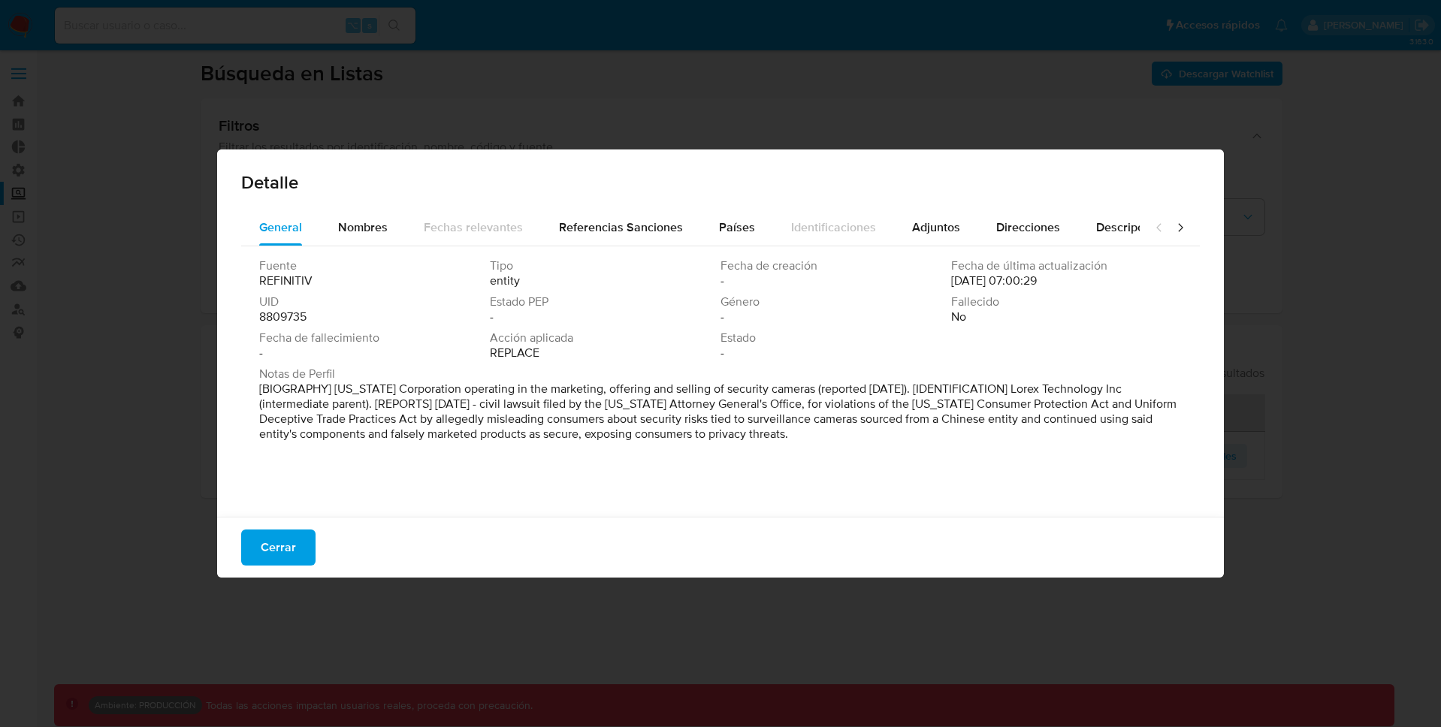
drag, startPoint x: 947, startPoint y: 282, endPoint x: 1086, endPoint y: 281, distance: 139.0
click at [1086, 281] on div "Fuente REFINITIV Tipo entity Fecha de creación - Fecha de última actualización …" at bounding box center [720, 312] width 923 height 108
click at [1079, 281] on div "Fecha de última actualización 05/10/2025 07:00:29" at bounding box center [1066, 273] width 231 height 30
drag, startPoint x: 1077, startPoint y: 282, endPoint x: 1077, endPoint y: 270, distance: 12.0
click at [1073, 272] on div "Fecha de última actualización 05/10/2025 07:00:29" at bounding box center [1066, 273] width 231 height 30
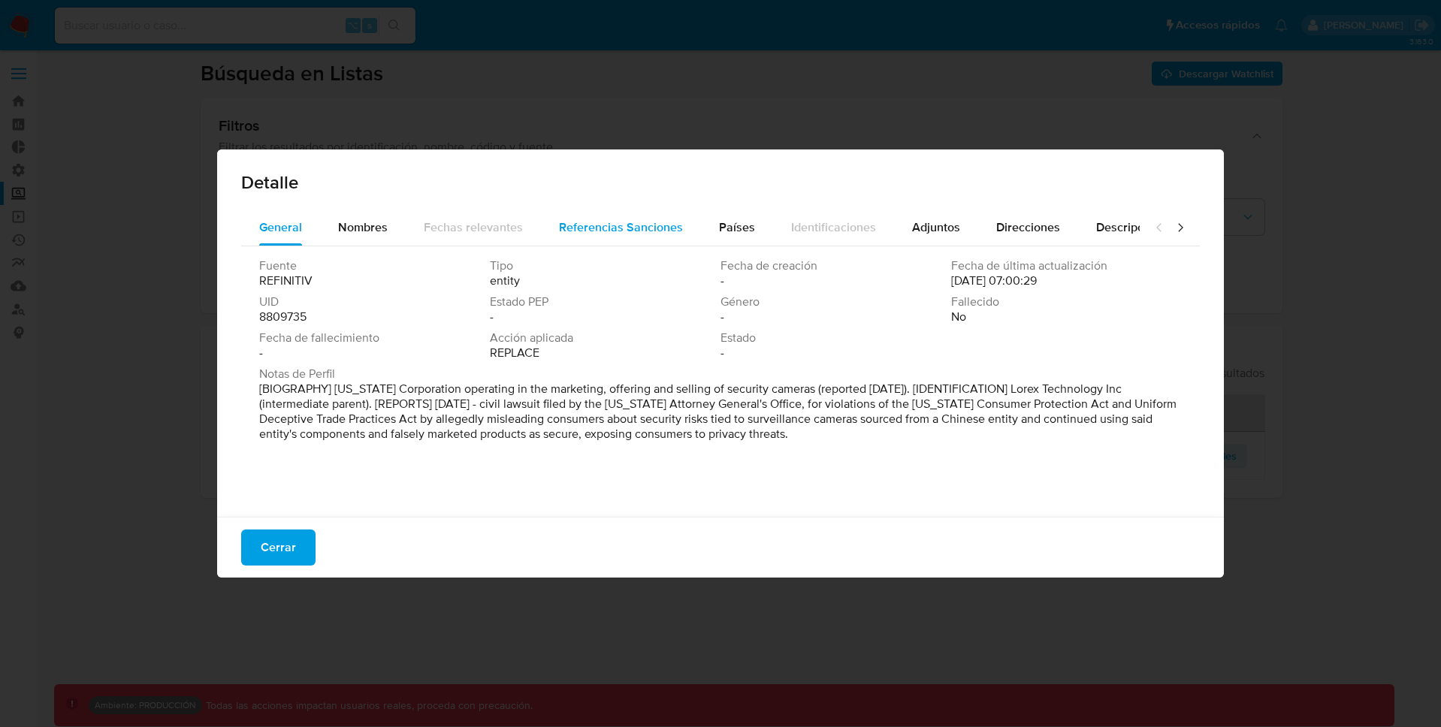
click at [606, 214] on div "Referencias Sanciones" at bounding box center [621, 228] width 124 height 36
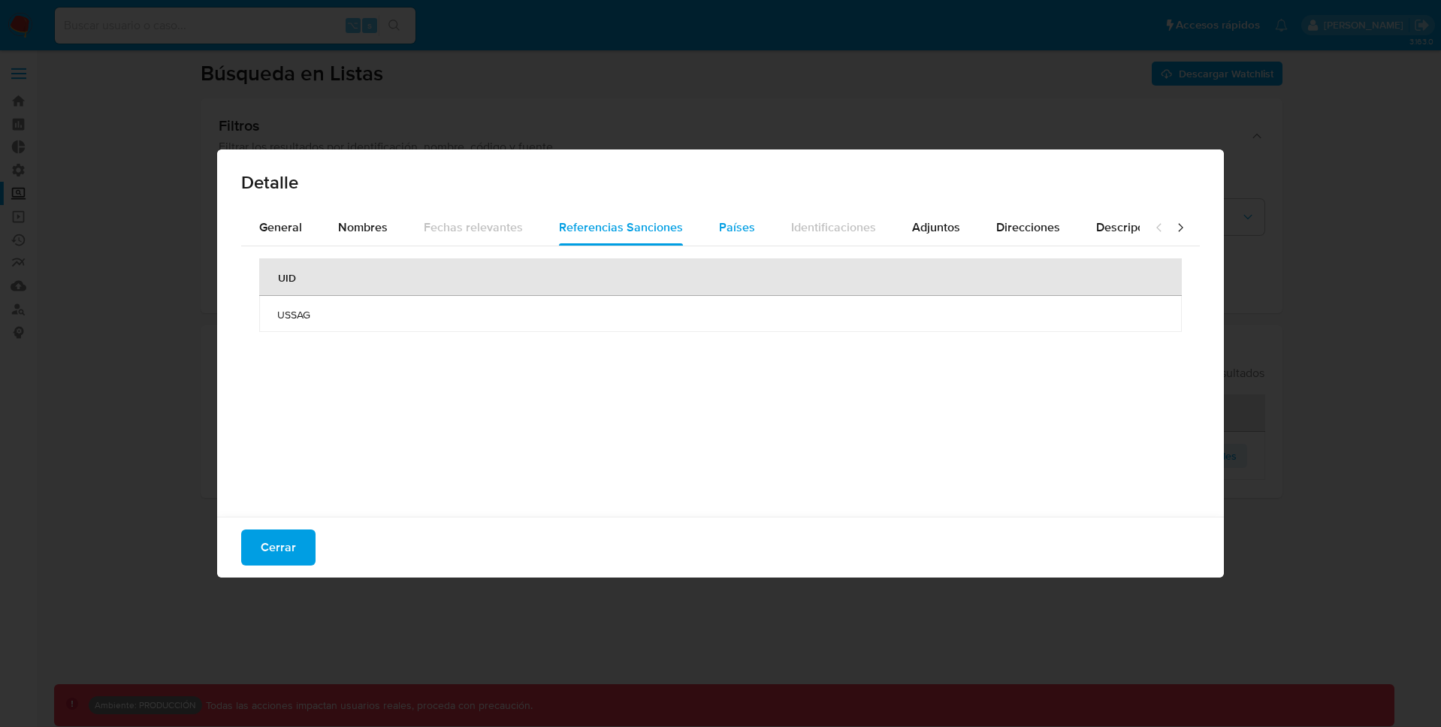
click at [719, 225] on span "Países" at bounding box center [737, 227] width 36 height 17
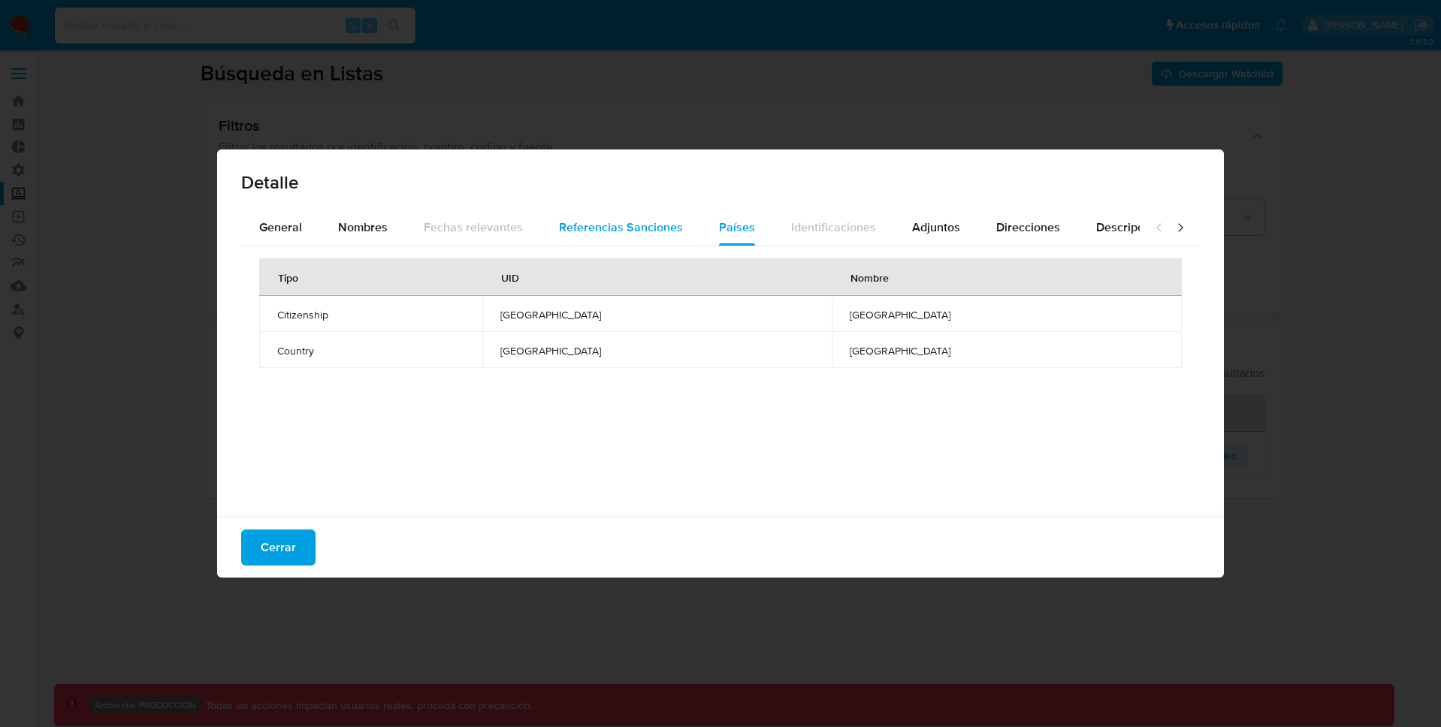
click at [621, 222] on span "Referencias Sanciones" at bounding box center [621, 227] width 124 height 17
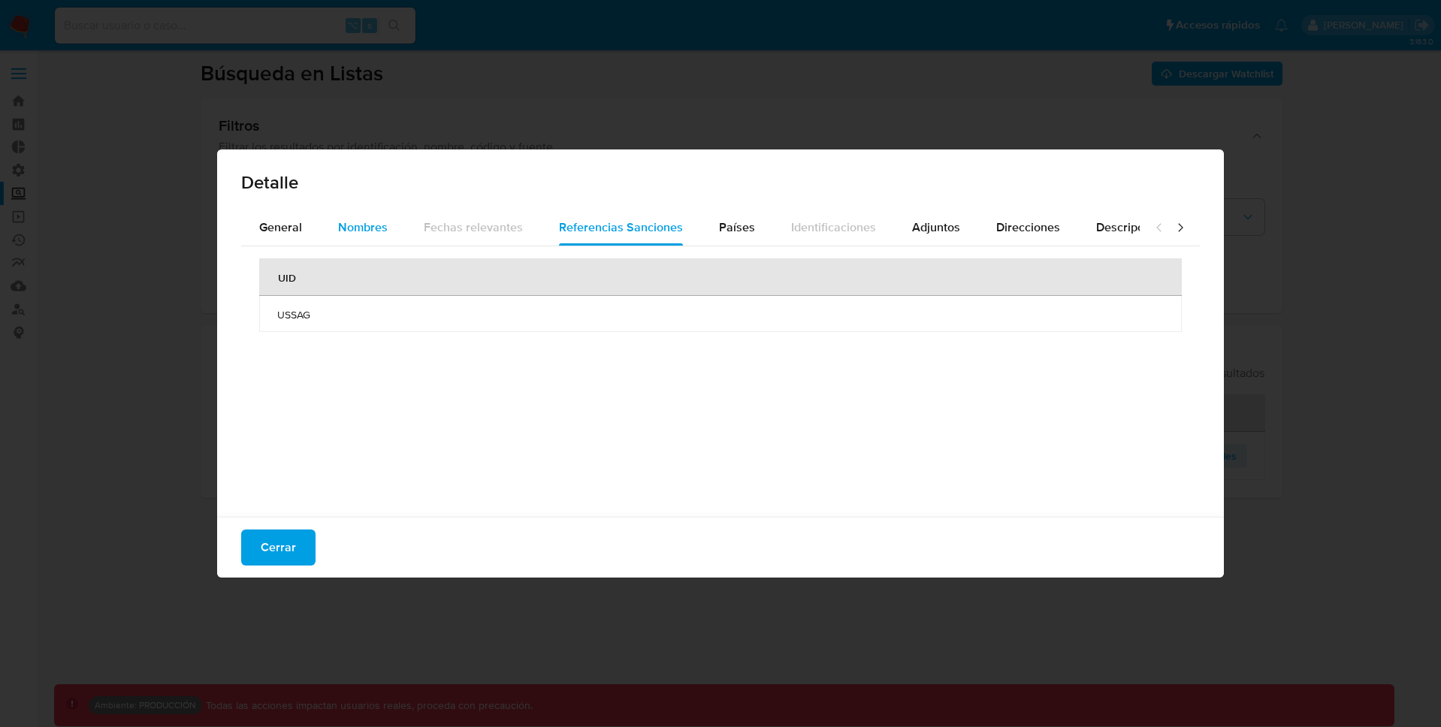
click at [382, 240] on div "Nombres" at bounding box center [363, 228] width 50 height 36
click at [255, 237] on button "General" at bounding box center [280, 228] width 79 height 36
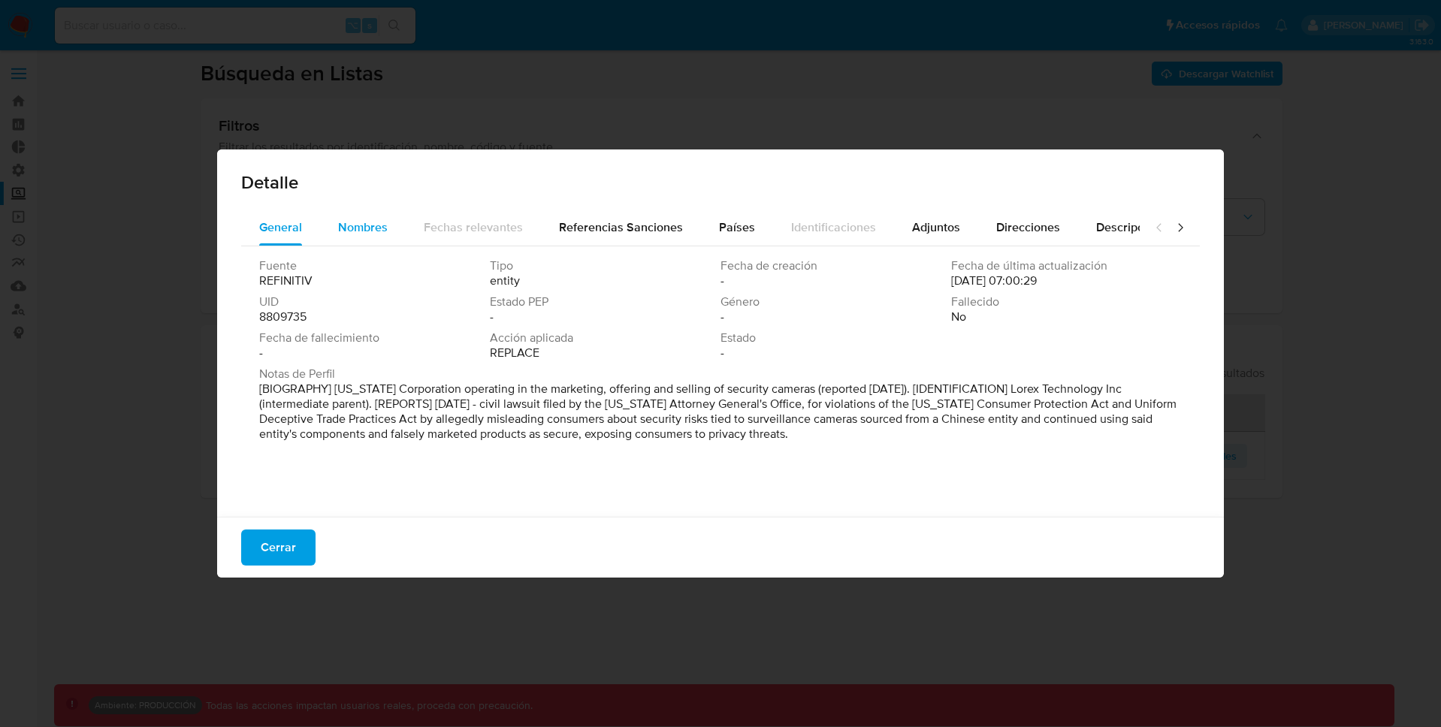
click at [376, 237] on div "Nombres" at bounding box center [363, 228] width 50 height 36
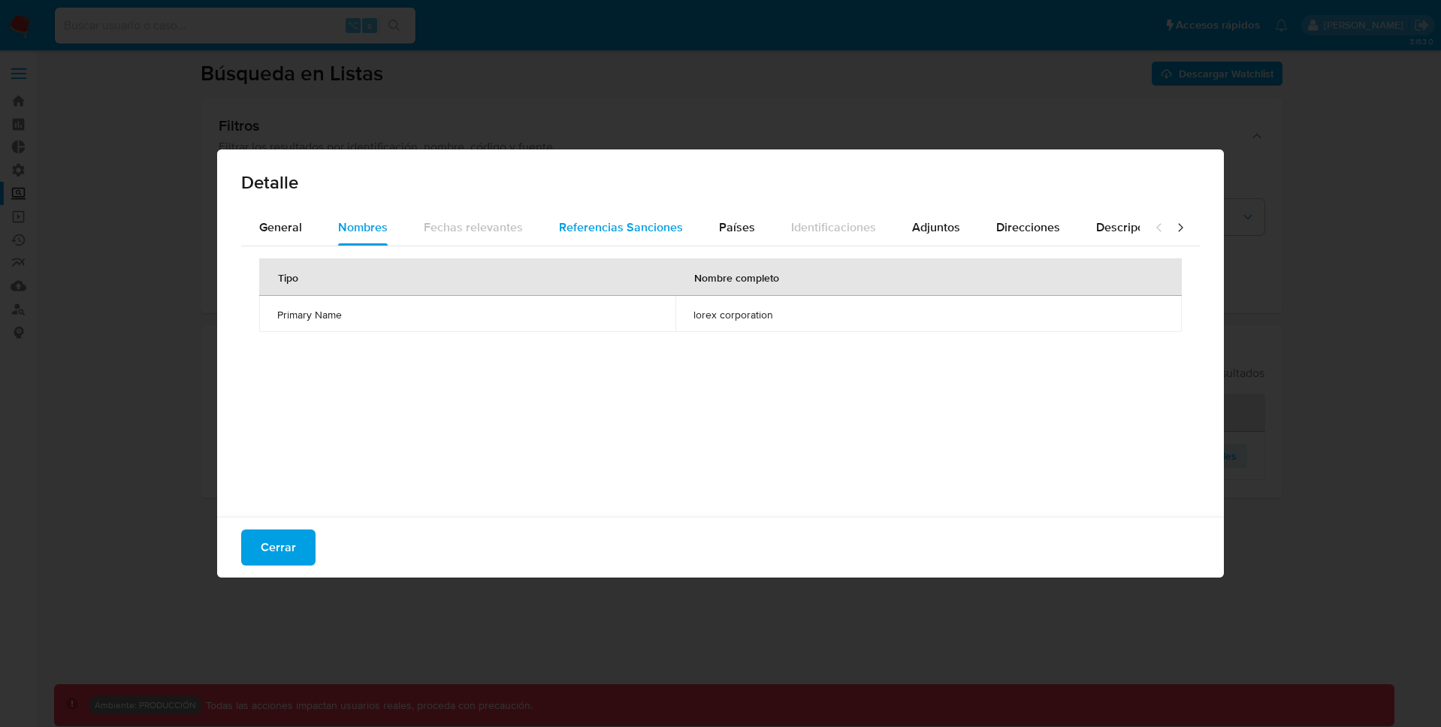
click at [627, 219] on span "Referencias Sanciones" at bounding box center [621, 227] width 124 height 17
click at [721, 226] on span "Países" at bounding box center [737, 227] width 36 height 17
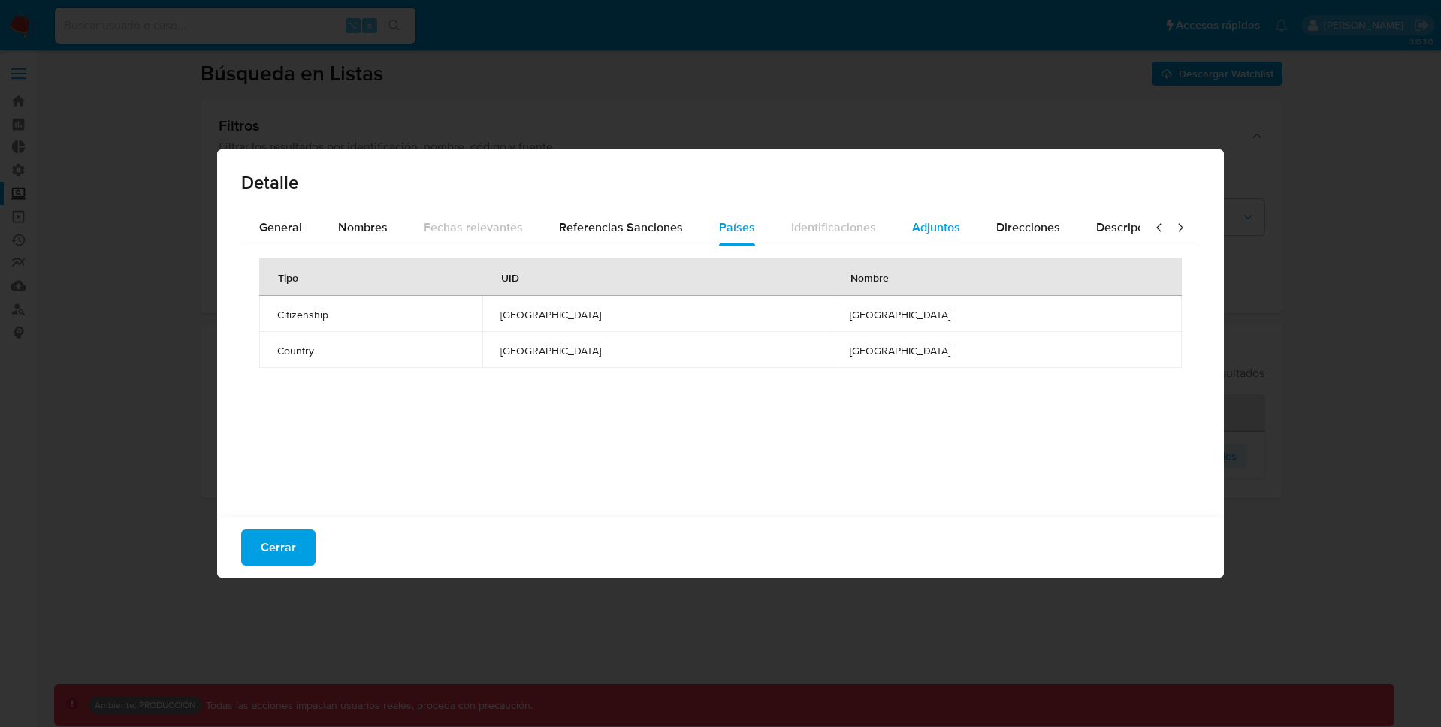
click at [896, 229] on button "Adjuntos" at bounding box center [936, 228] width 84 height 36
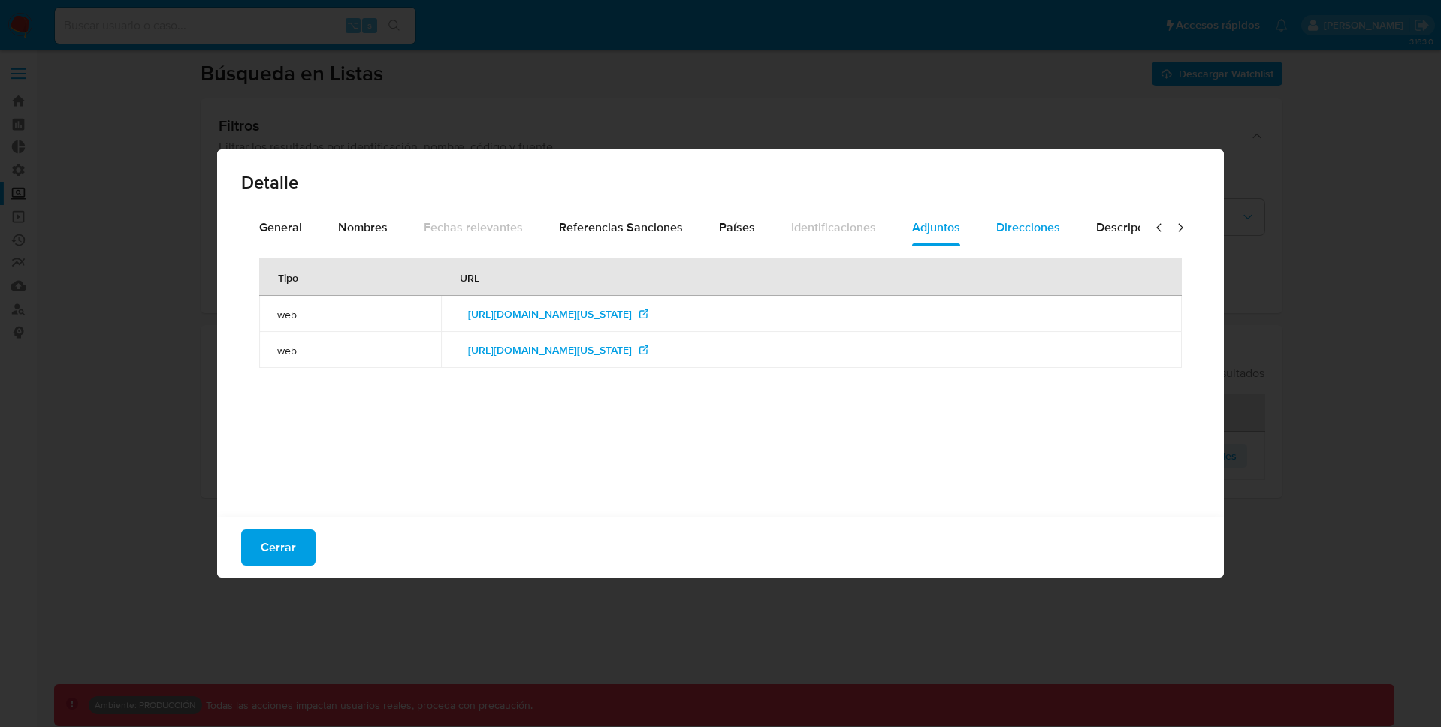
click at [1026, 231] on span "Direcciones" at bounding box center [1028, 227] width 64 height 17
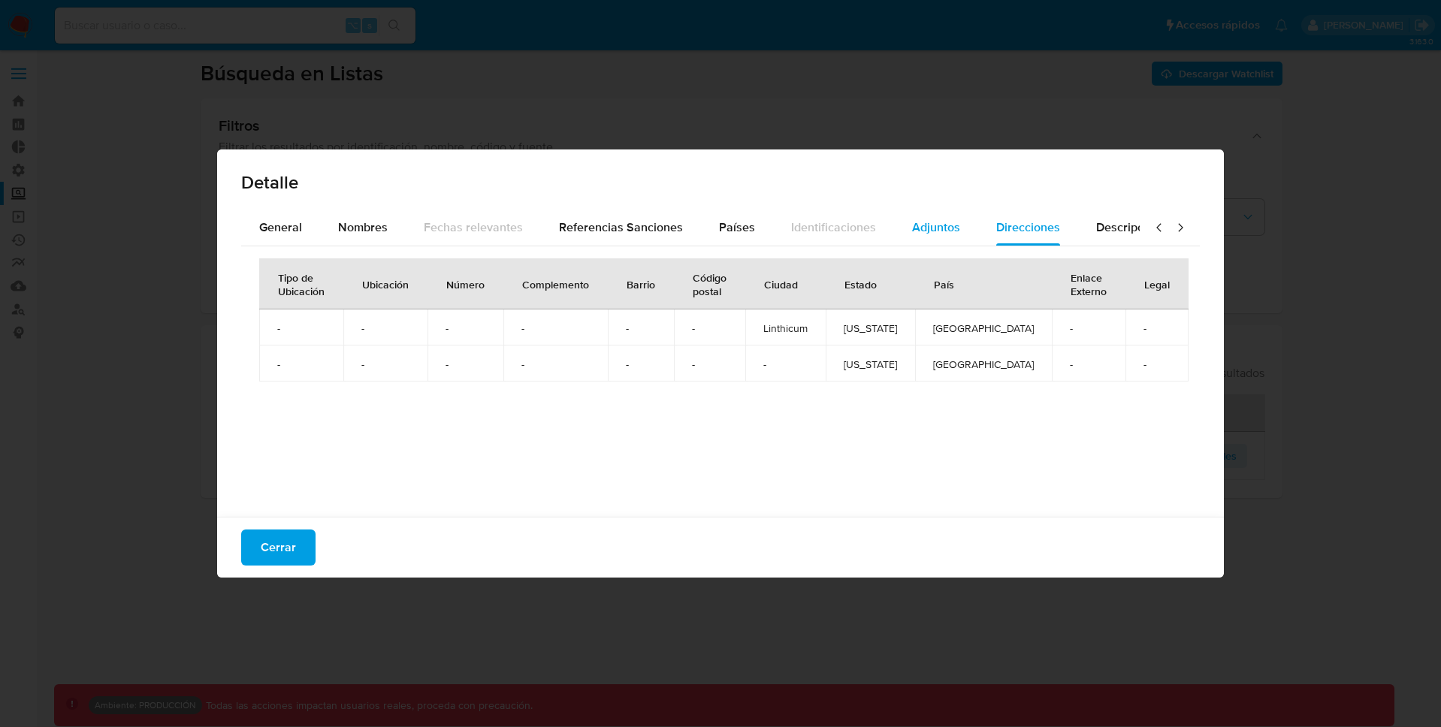
click at [914, 233] on span "Adjuntos" at bounding box center [936, 227] width 48 height 17
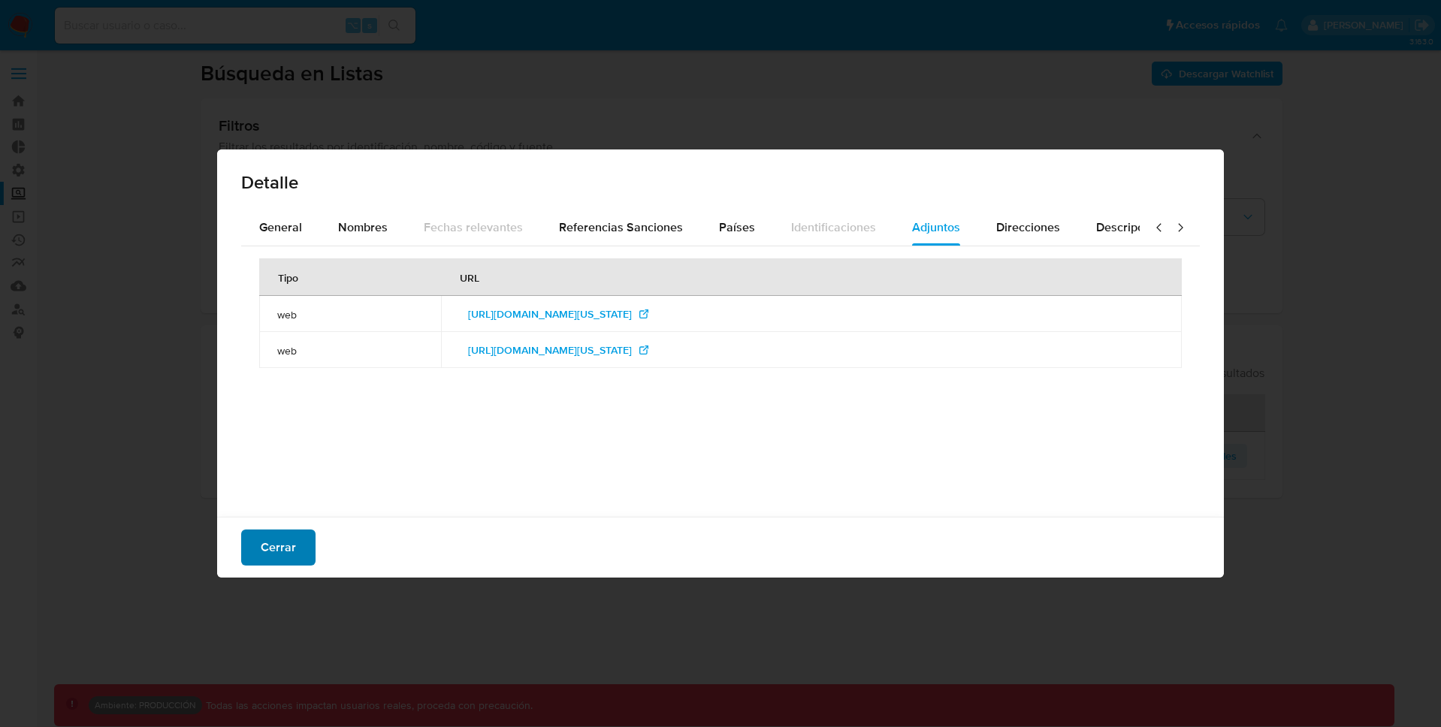
click at [301, 542] on button "Cerrar" at bounding box center [278, 548] width 74 height 36
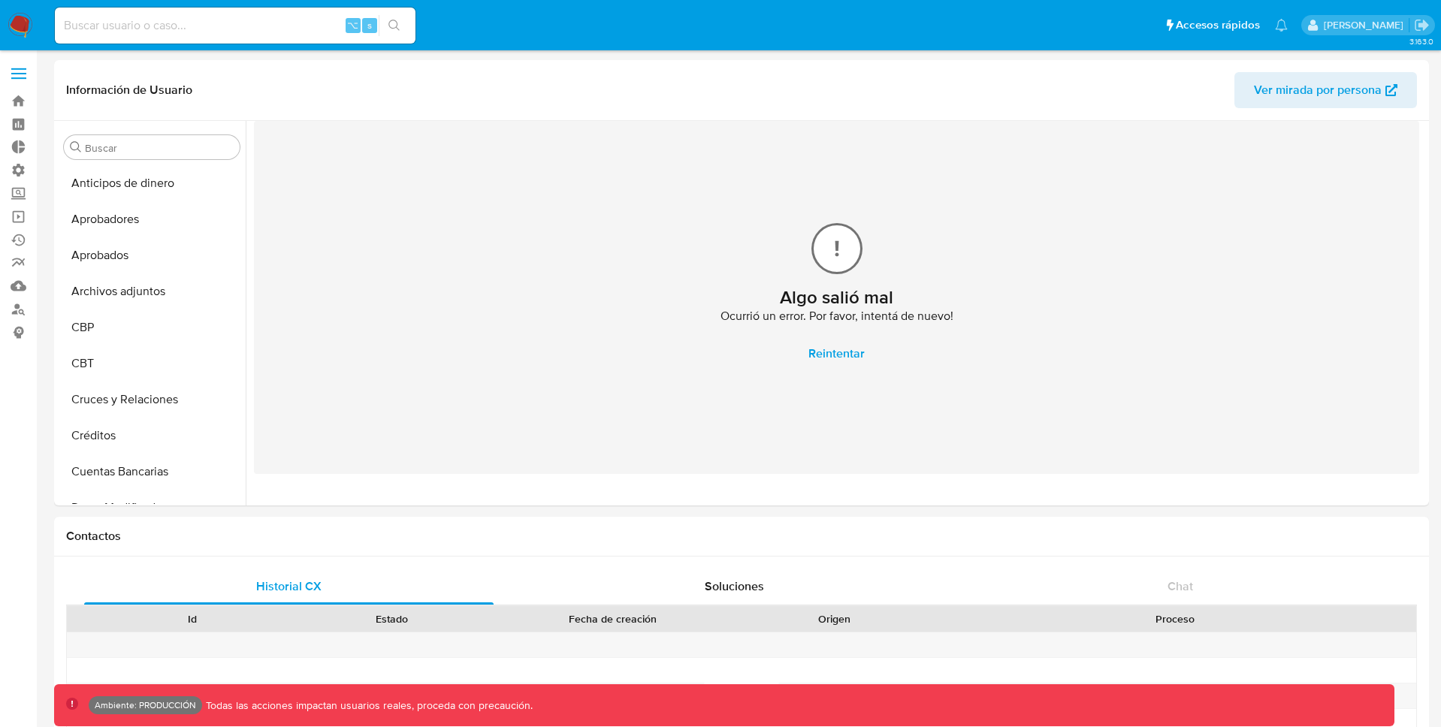
select select "10"
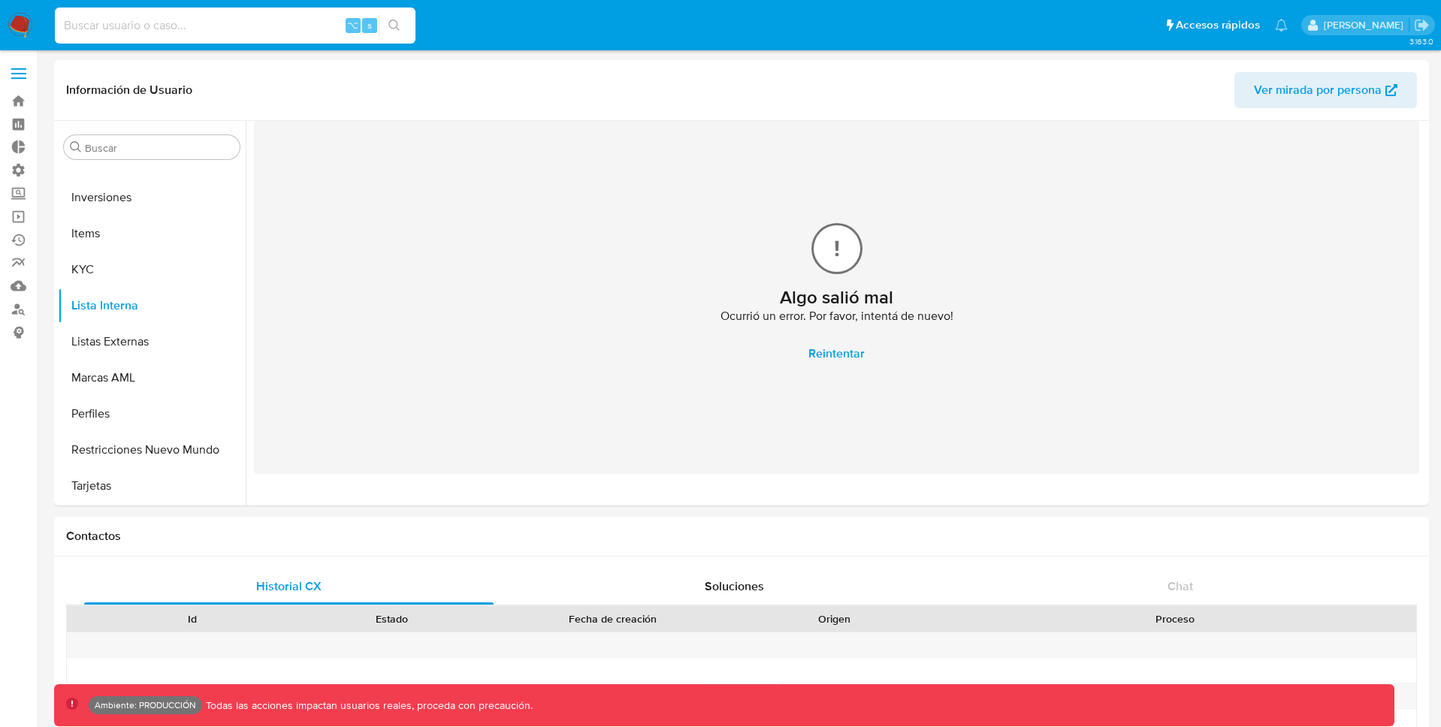
click at [255, 26] on input at bounding box center [235, 26] width 361 height 20
paste input "1901184199"
type input "1901184199"
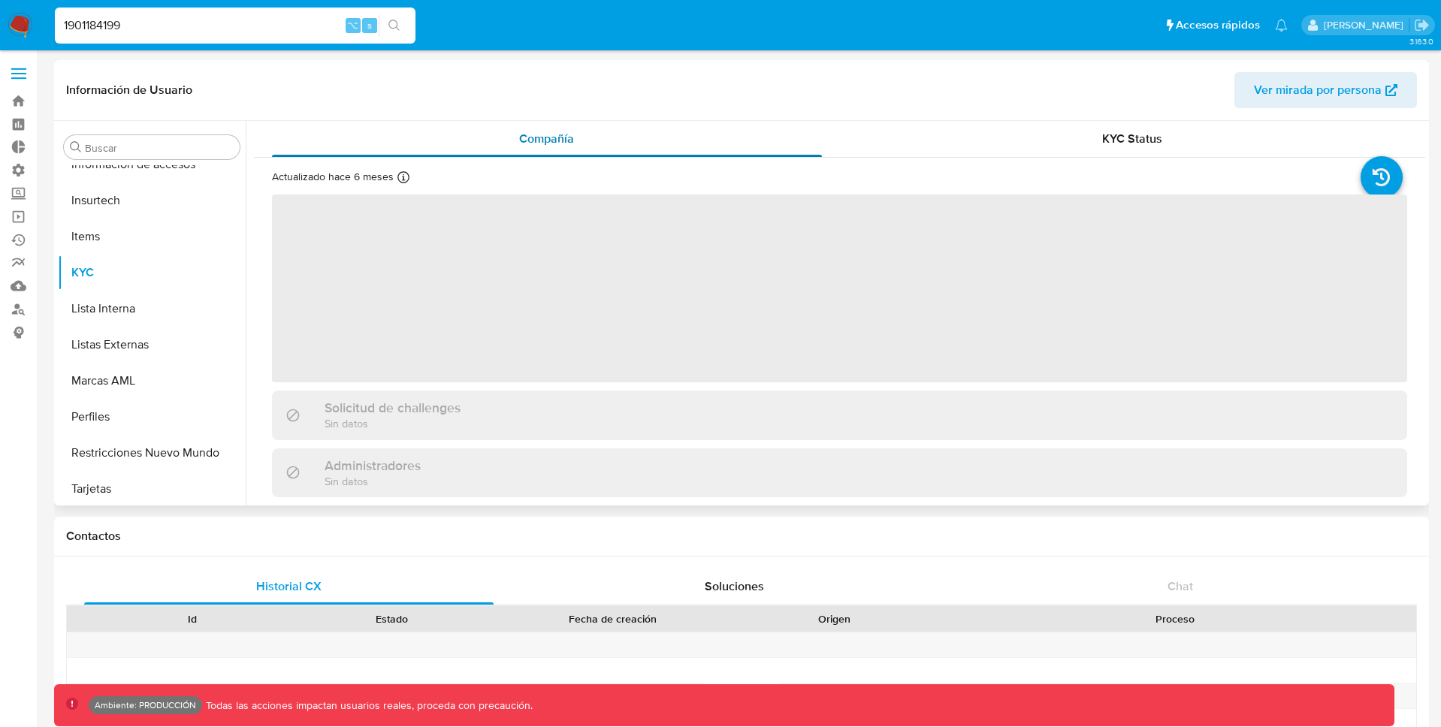
scroll to position [743, 0]
select select "10"
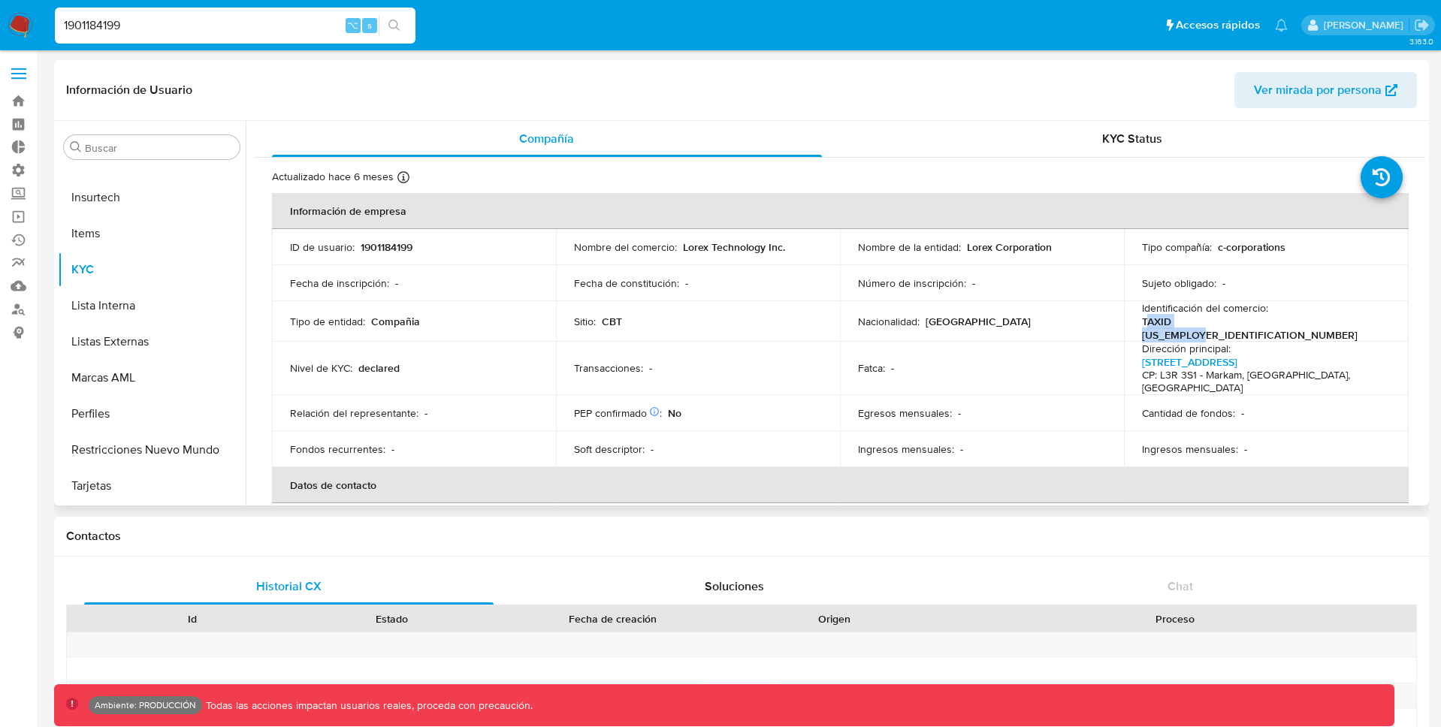
drag, startPoint x: 1273, startPoint y: 320, endPoint x: 1364, endPoint y: 317, distance: 91.7
click at [1364, 317] on div "Identificación del comercio : TAXID 82-3847578" at bounding box center [1266, 321] width 248 height 41
click at [1354, 315] on p "TAXID [US_EMPLOYER_IDENTIFICATION_NUMBER]" at bounding box center [1263, 328] width 242 height 27
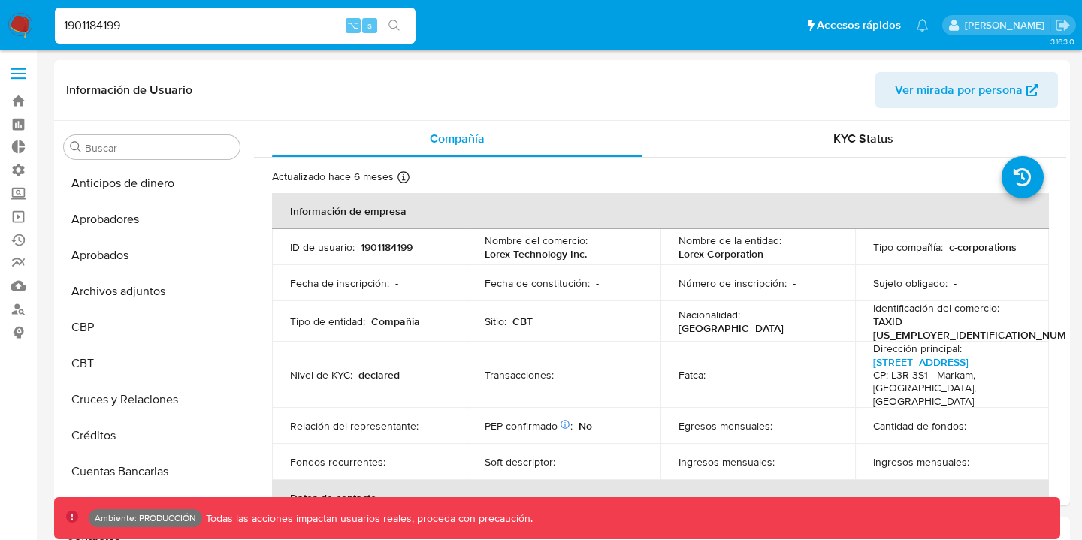
select select "10"
